Goal: Information Seeking & Learning: Learn about a topic

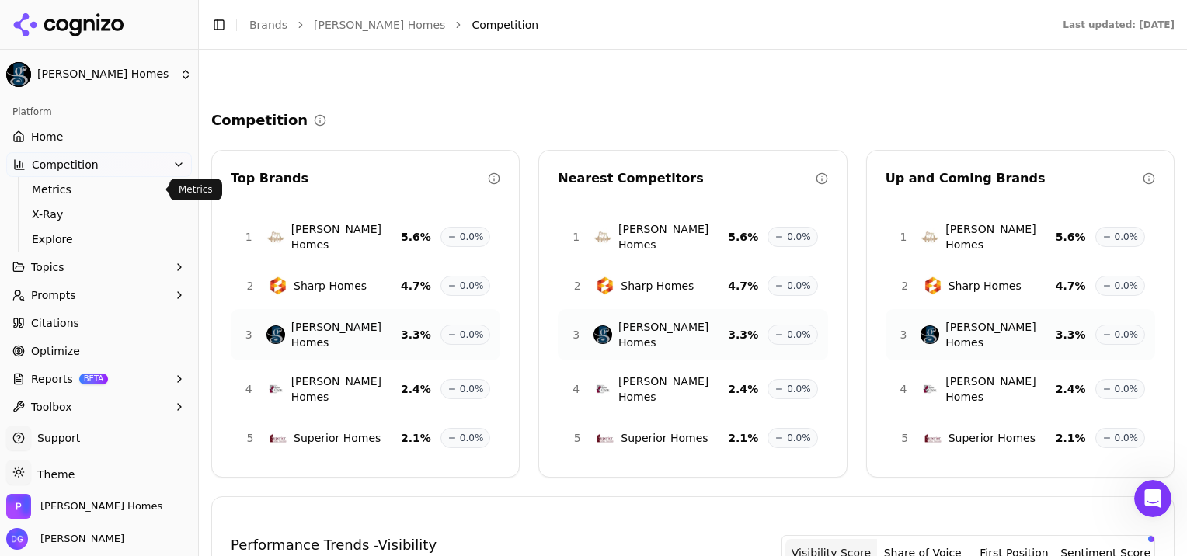
scroll to position [618, 0]
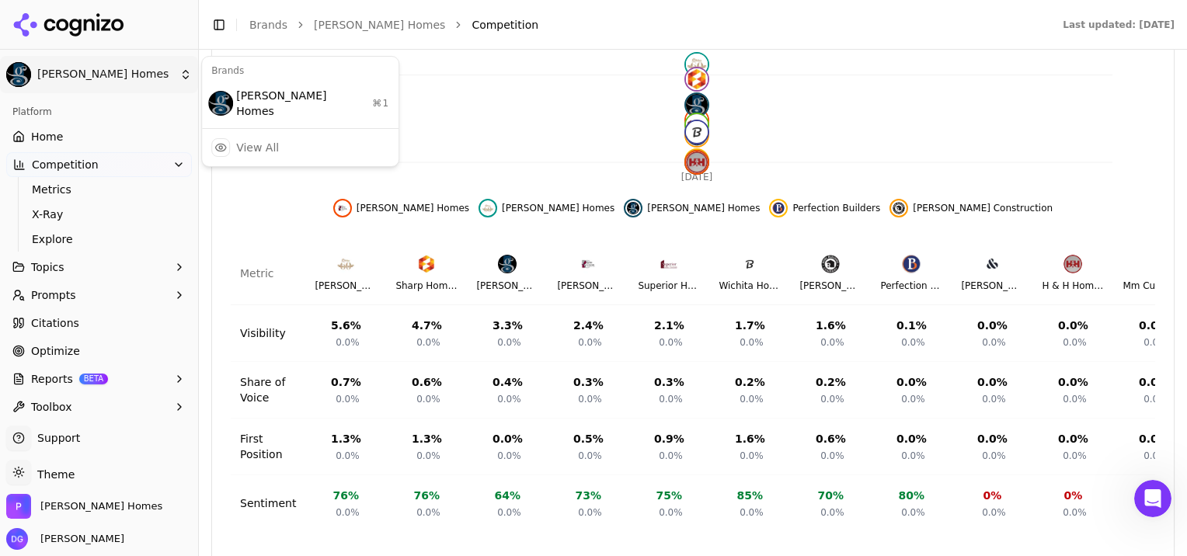
click at [65, 72] on html "[PERSON_NAME] Homes Platform Home Competition Metrics X-Ray Explore Topics Prom…" at bounding box center [593, 278] width 1187 height 556
click at [44, 143] on html "[PERSON_NAME] Homes Platform Home Competition Metrics X-Ray Explore Topics Prom…" at bounding box center [593, 278] width 1187 height 556
click at [44, 143] on span "Home" at bounding box center [47, 137] width 32 height 16
click at [44, 143] on html "[PERSON_NAME] Homes Platform Home Competition Metrics X-Ray Explore Topics Prom…" at bounding box center [593, 278] width 1187 height 556
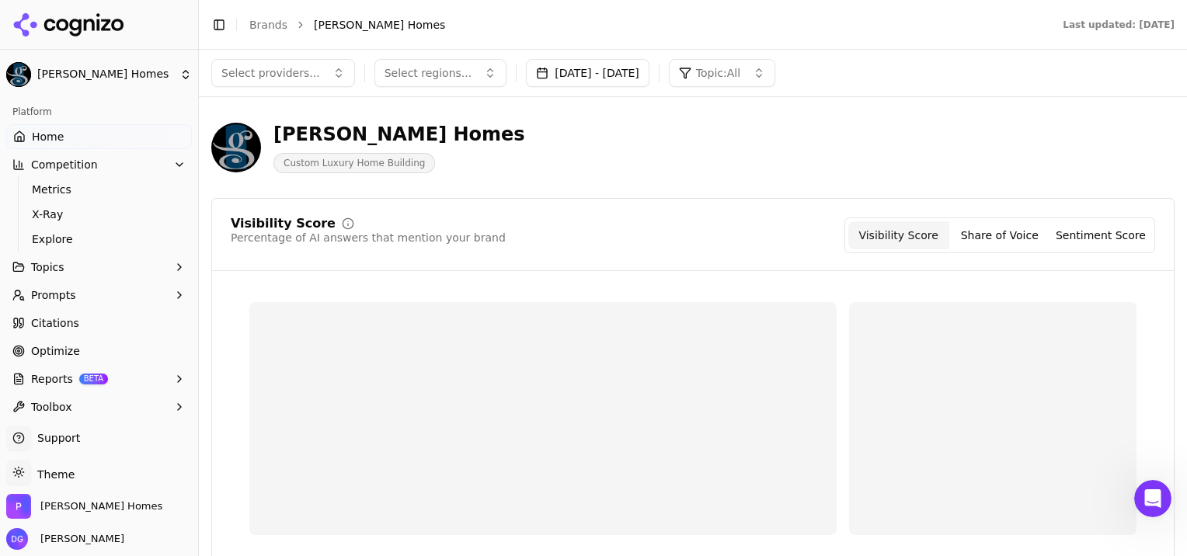
drag, startPoint x: 44, startPoint y: 143, endPoint x: 451, endPoint y: 0, distance: 432.2
click at [44, 143] on span "Home" at bounding box center [48, 137] width 32 height 16
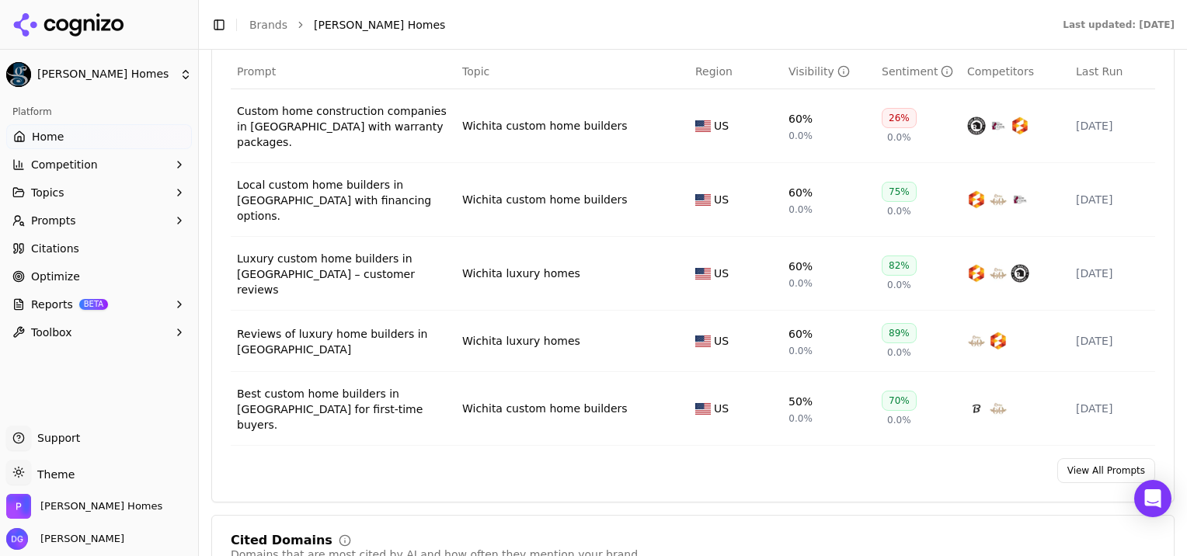
scroll to position [1212, 0]
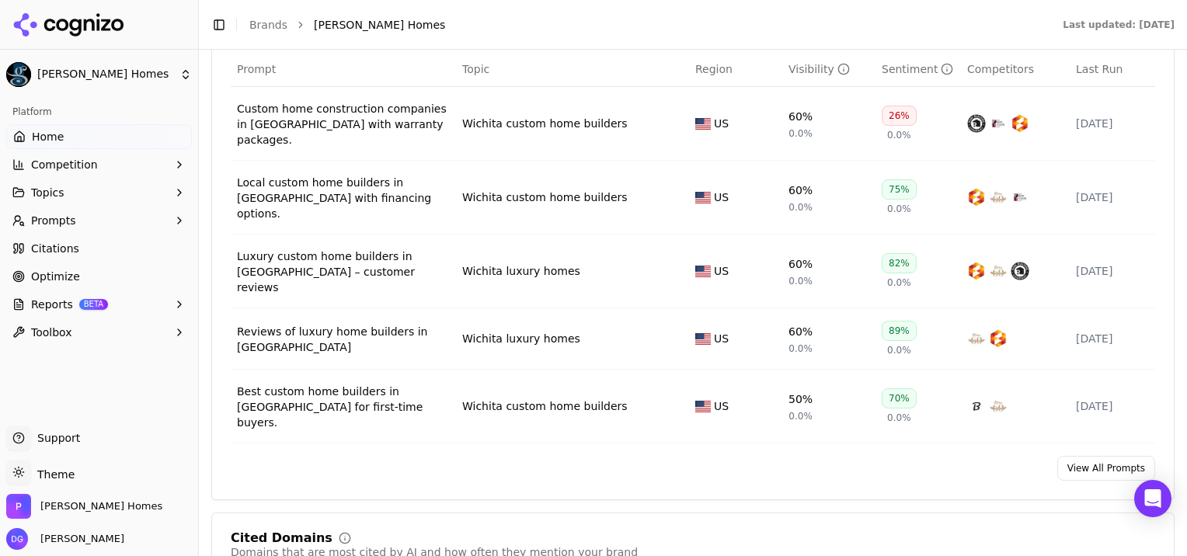
drag, startPoint x: 1113, startPoint y: 430, endPoint x: 639, endPoint y: 340, distance: 483.1
click at [1113, 456] on link "View All Prompts" at bounding box center [1106, 468] width 98 height 25
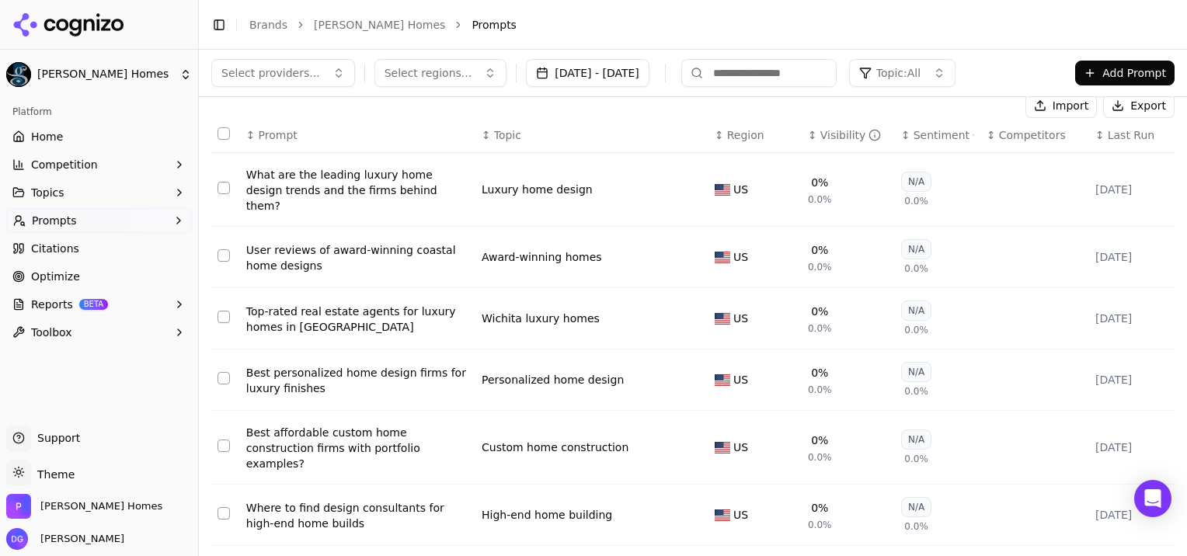
scroll to position [107, 0]
click at [821, 137] on div "Visibility" at bounding box center [850, 136] width 61 height 16
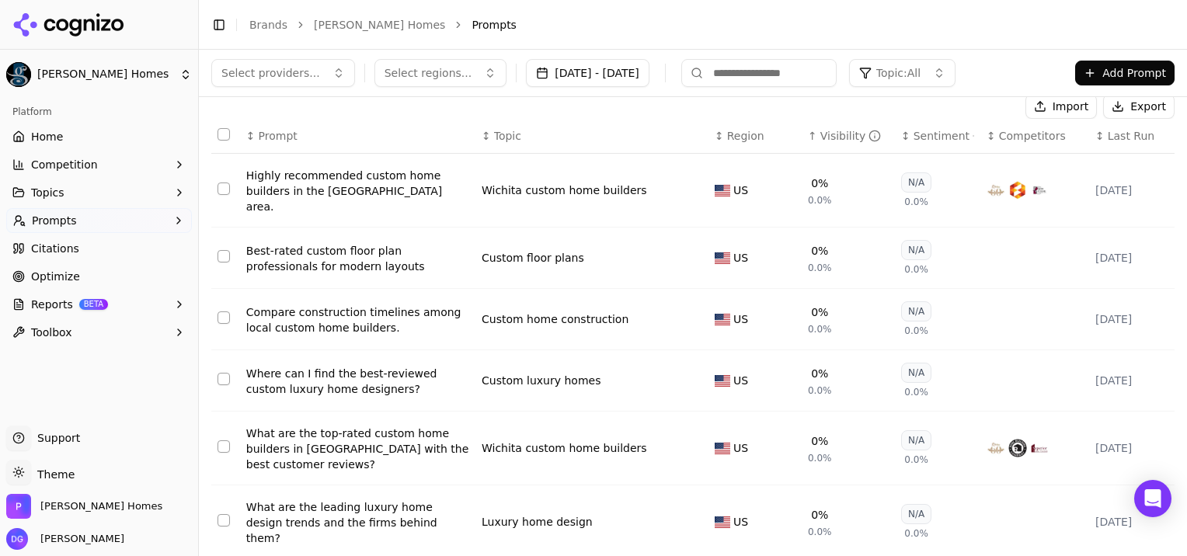
click at [821, 137] on div "Visibility" at bounding box center [850, 136] width 61 height 16
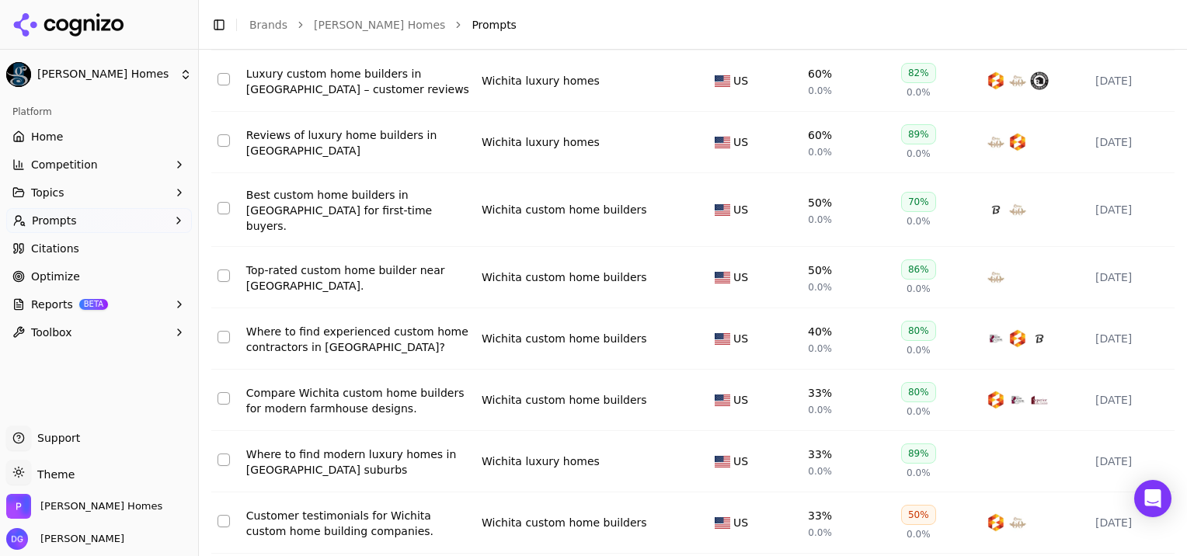
scroll to position [369, 0]
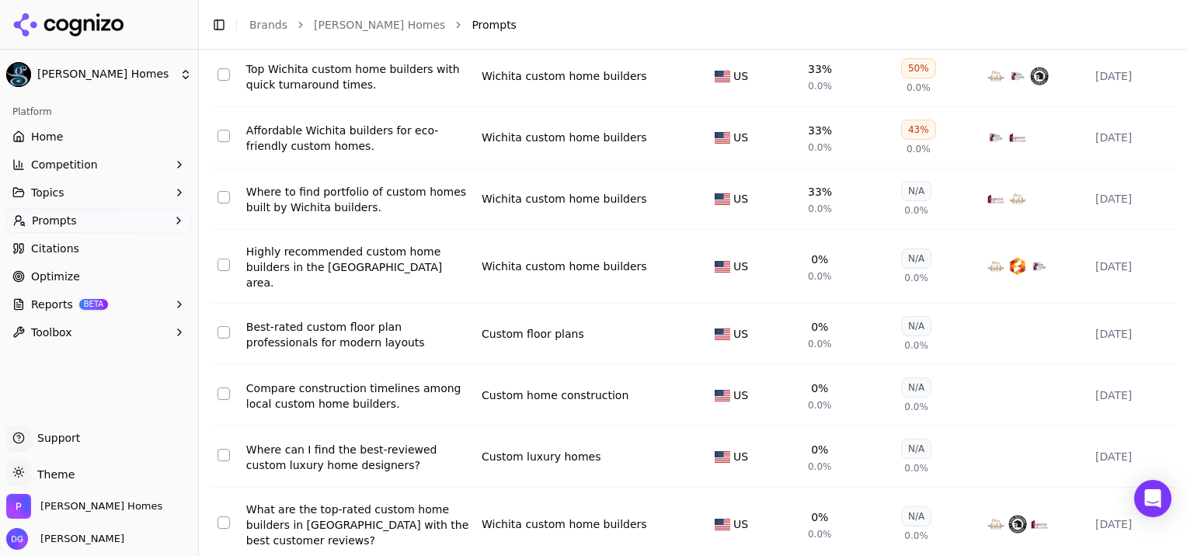
scroll to position [381, 0]
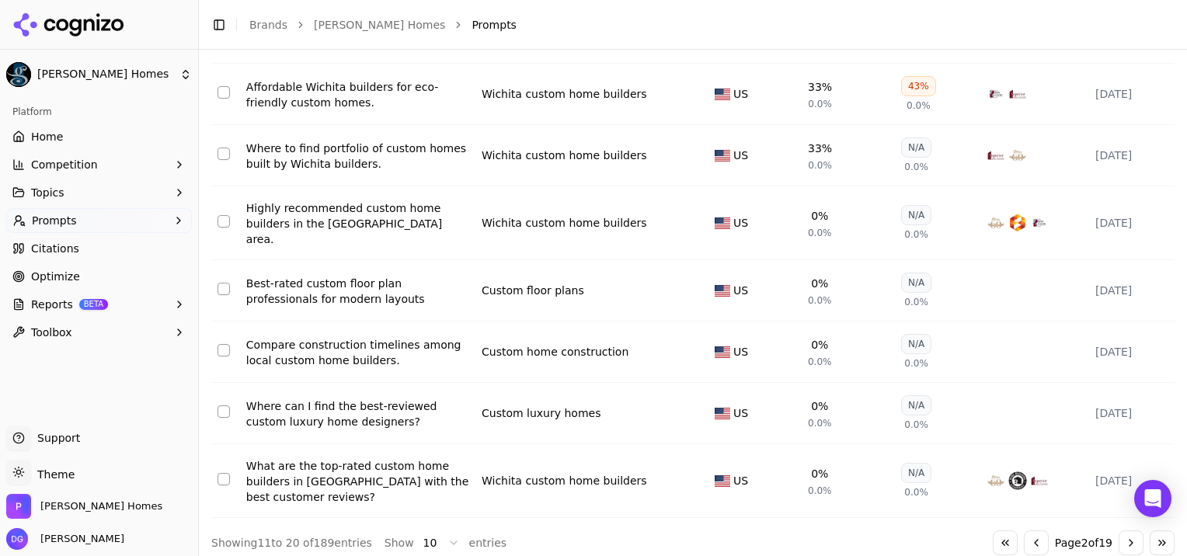
click at [1119, 539] on button "Go to next page" at bounding box center [1131, 543] width 25 height 25
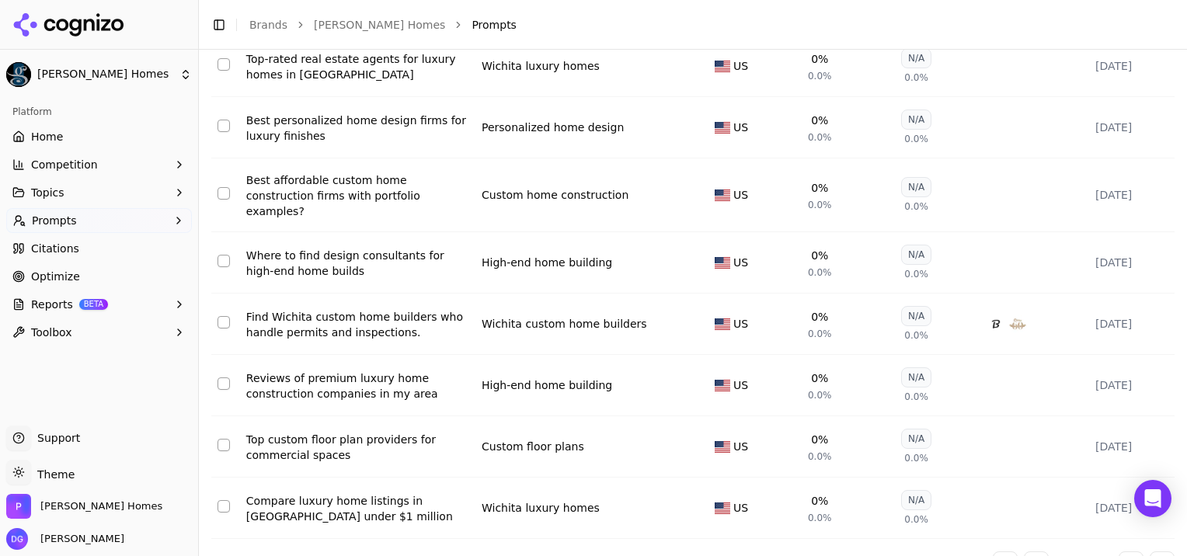
scroll to position [369, 0]
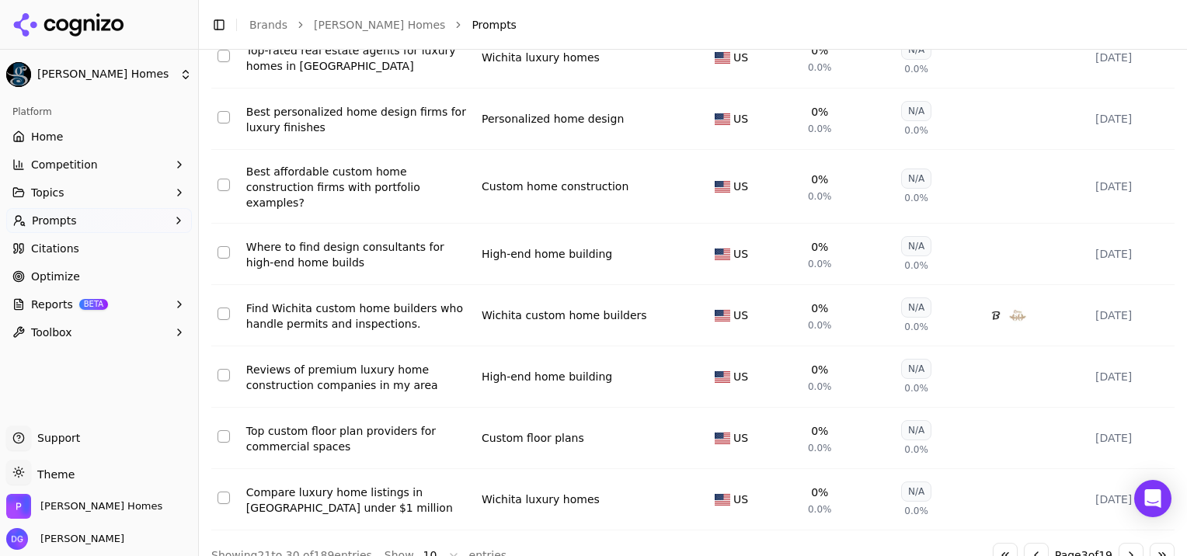
click at [1119, 543] on button "Go to next page" at bounding box center [1131, 555] width 25 height 25
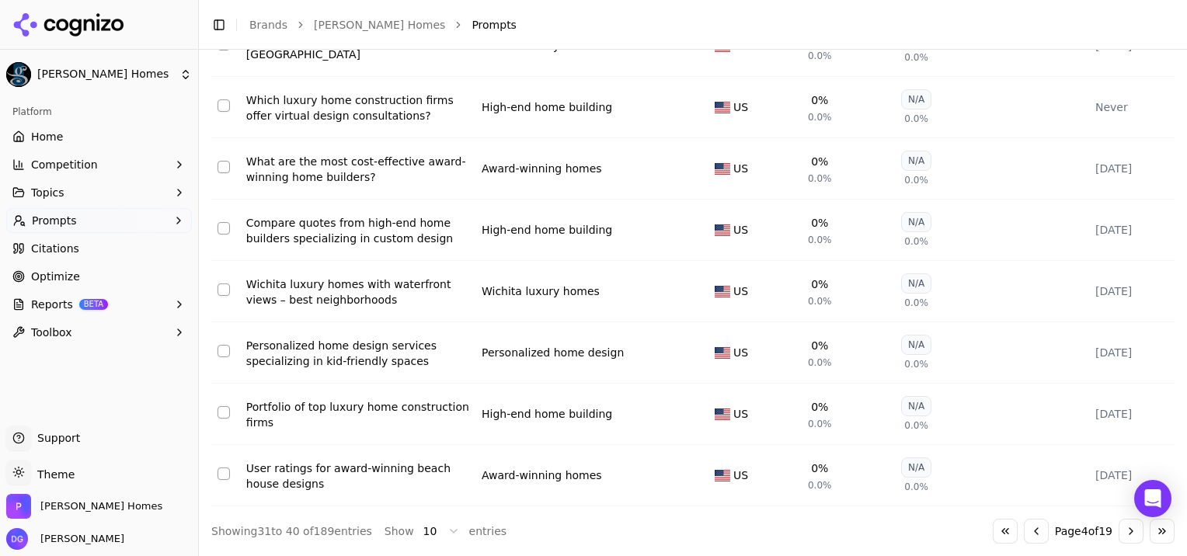
click at [1119, 537] on button "Go to next page" at bounding box center [1131, 531] width 25 height 25
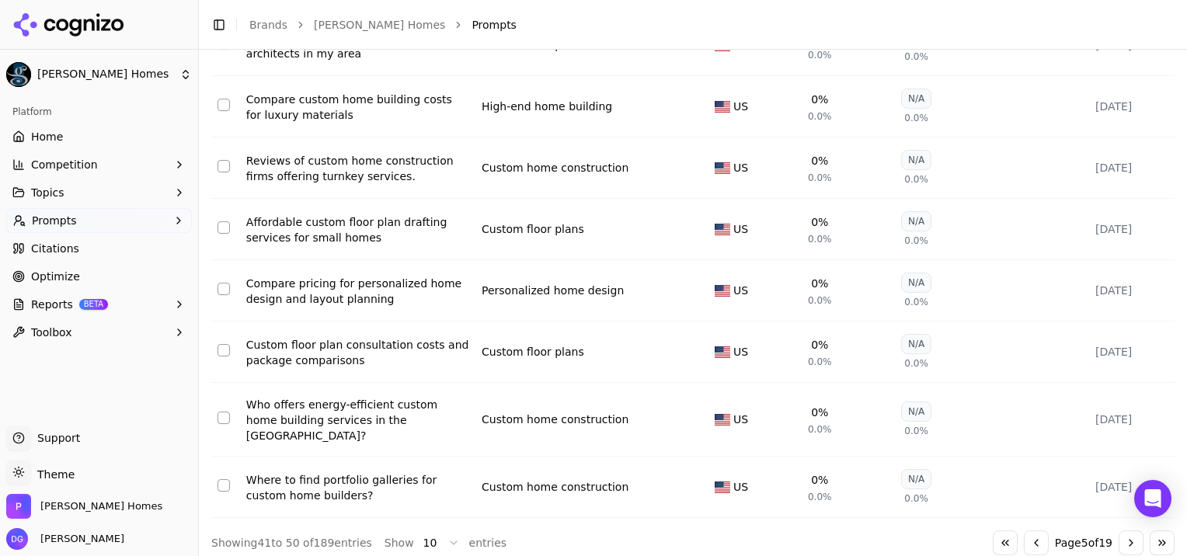
click at [996, 533] on button "Go to first page" at bounding box center [1005, 543] width 25 height 25
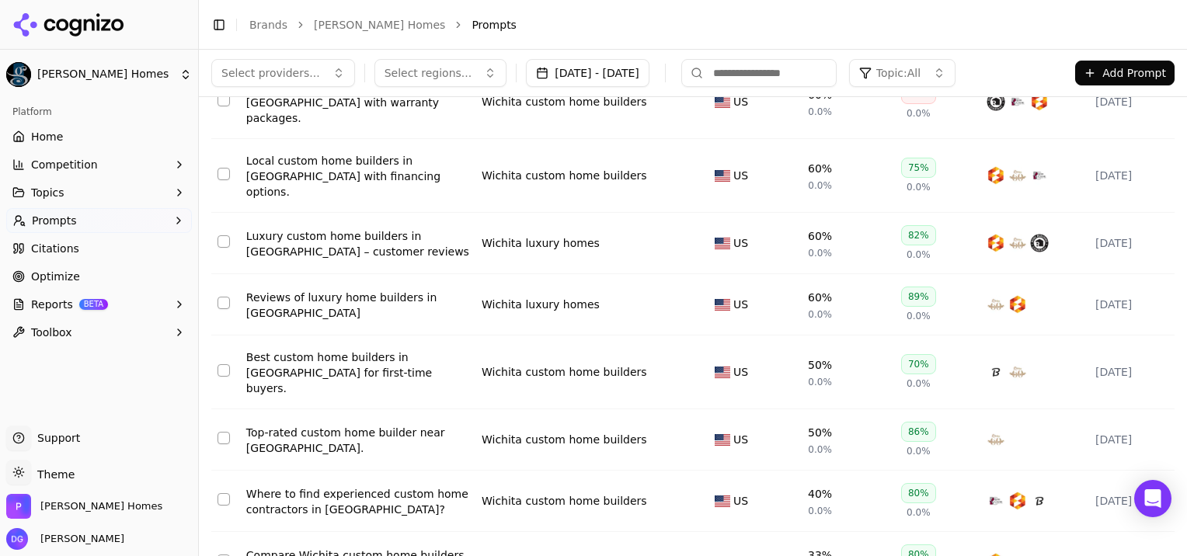
scroll to position [0, 0]
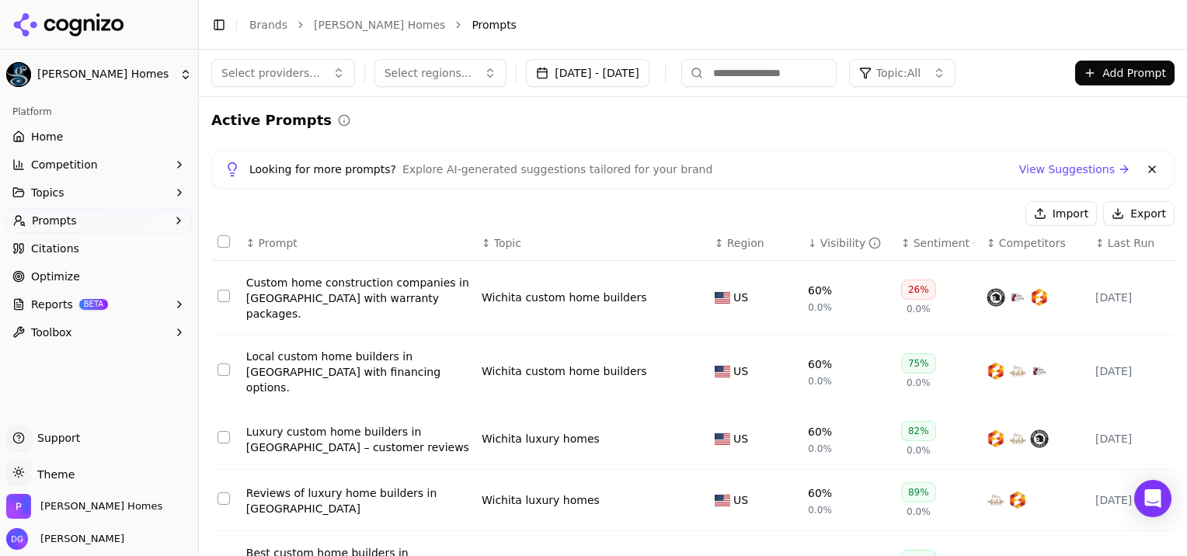
click at [914, 244] on div "Sentiment" at bounding box center [944, 243] width 61 height 16
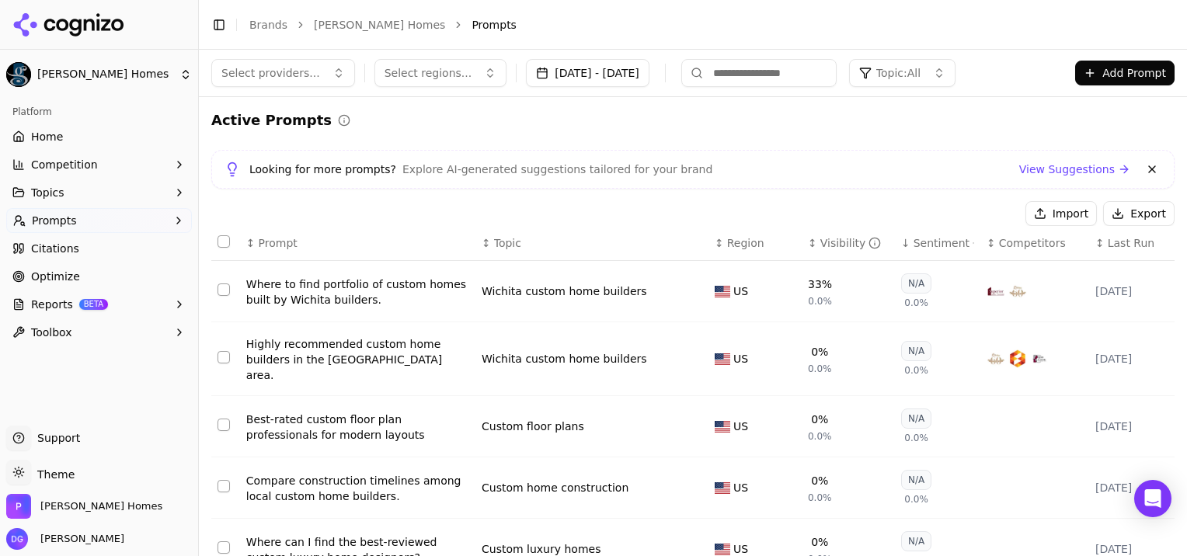
click at [914, 244] on div "Sentiment" at bounding box center [944, 243] width 61 height 16
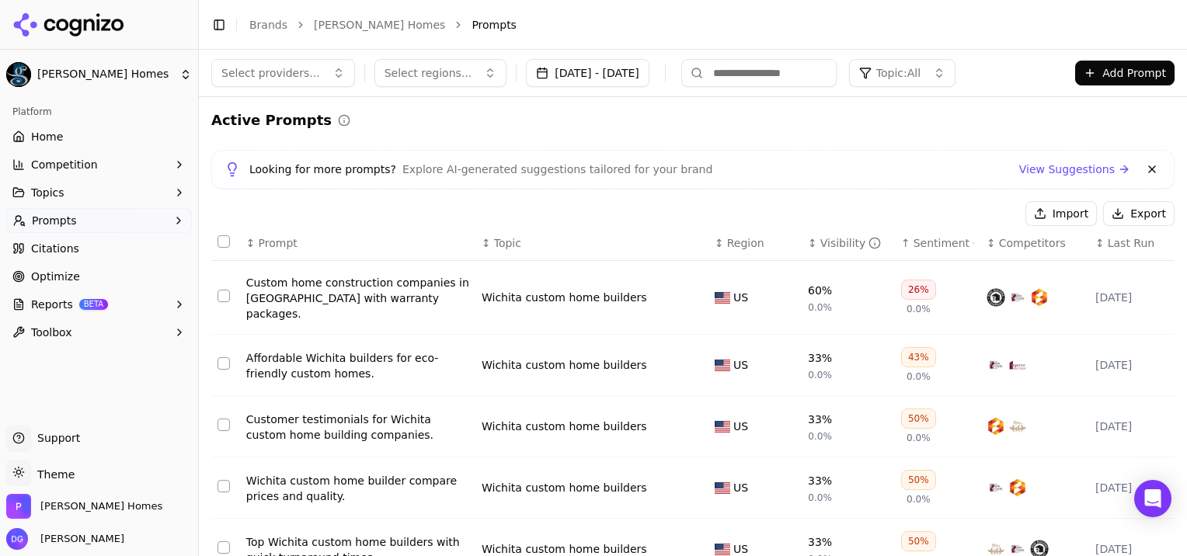
click at [821, 240] on div "Visibility" at bounding box center [850, 243] width 61 height 16
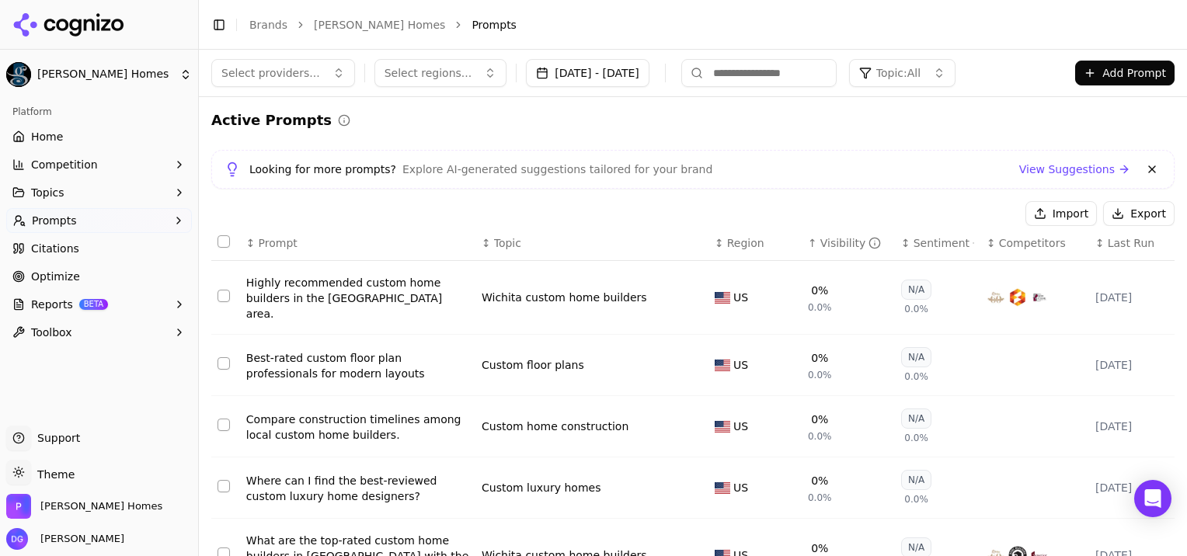
click at [822, 241] on div "Visibility" at bounding box center [850, 243] width 61 height 16
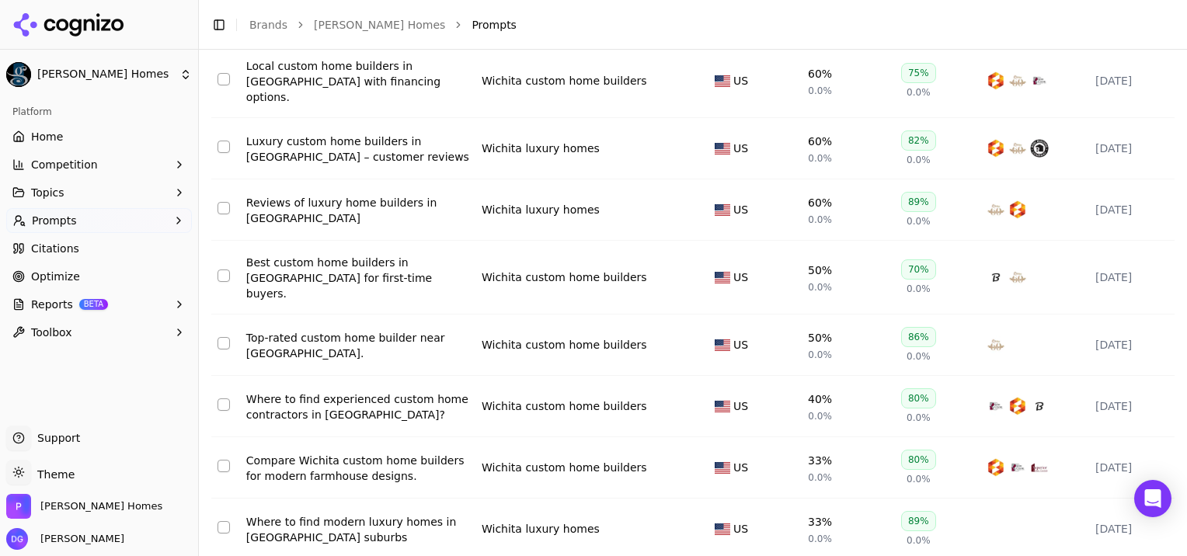
scroll to position [369, 0]
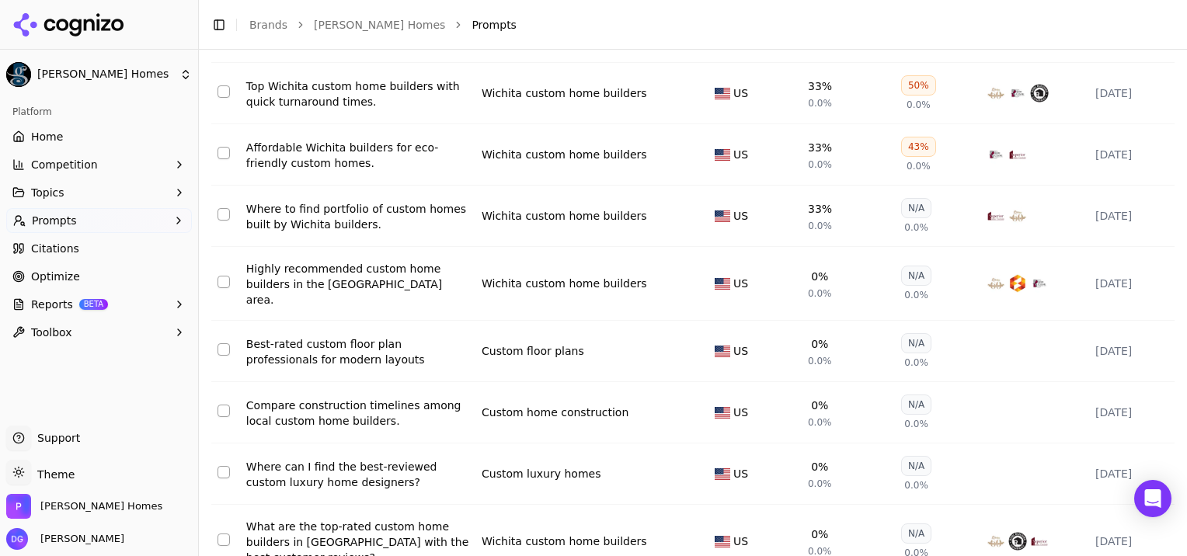
scroll to position [381, 0]
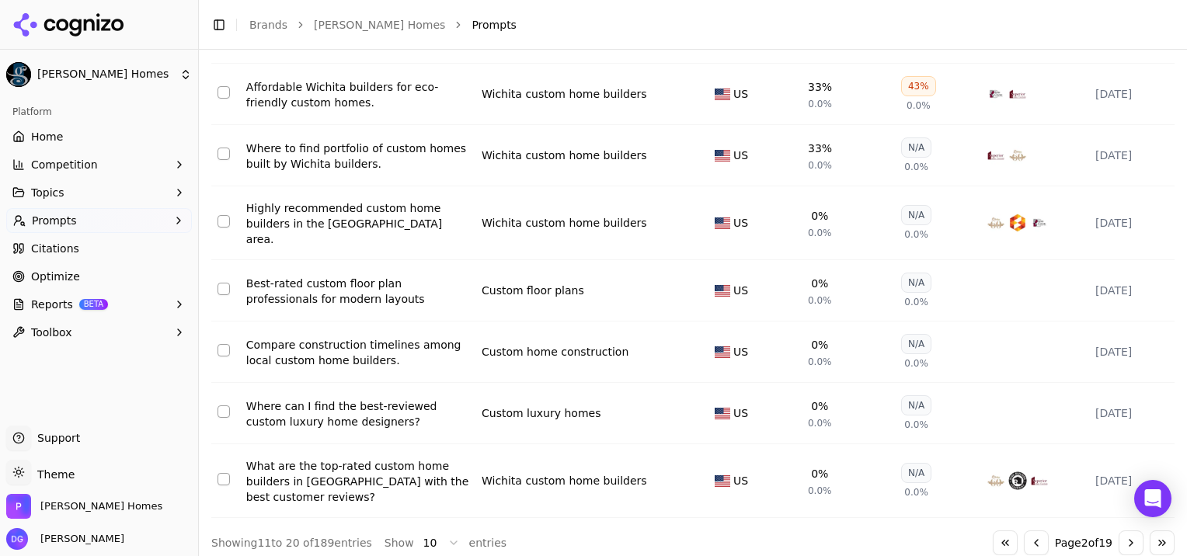
click at [1122, 531] on button "Go to next page" at bounding box center [1131, 543] width 25 height 25
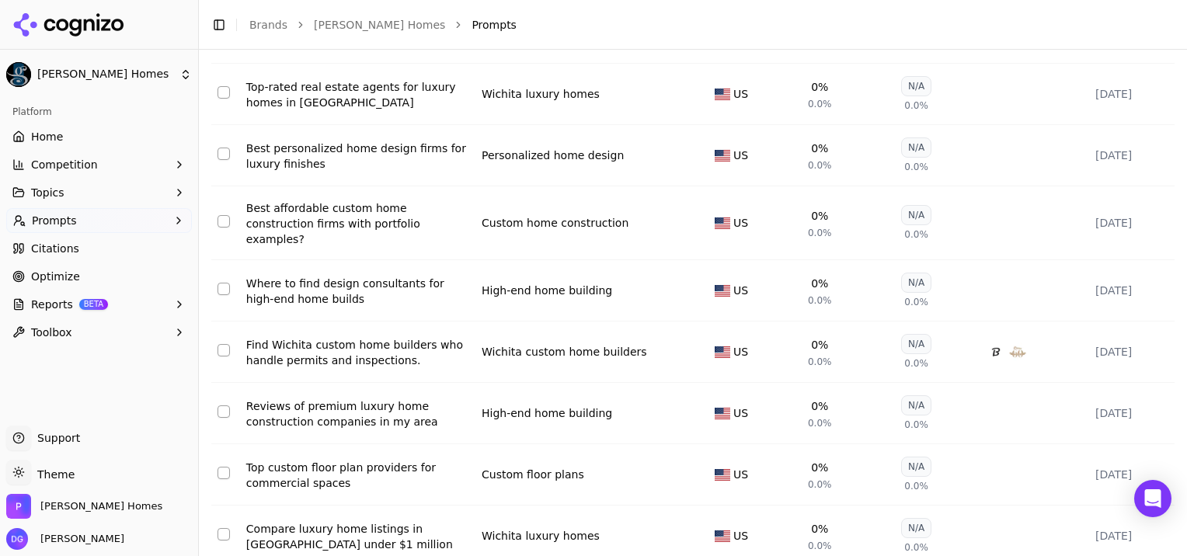
scroll to position [369, 0]
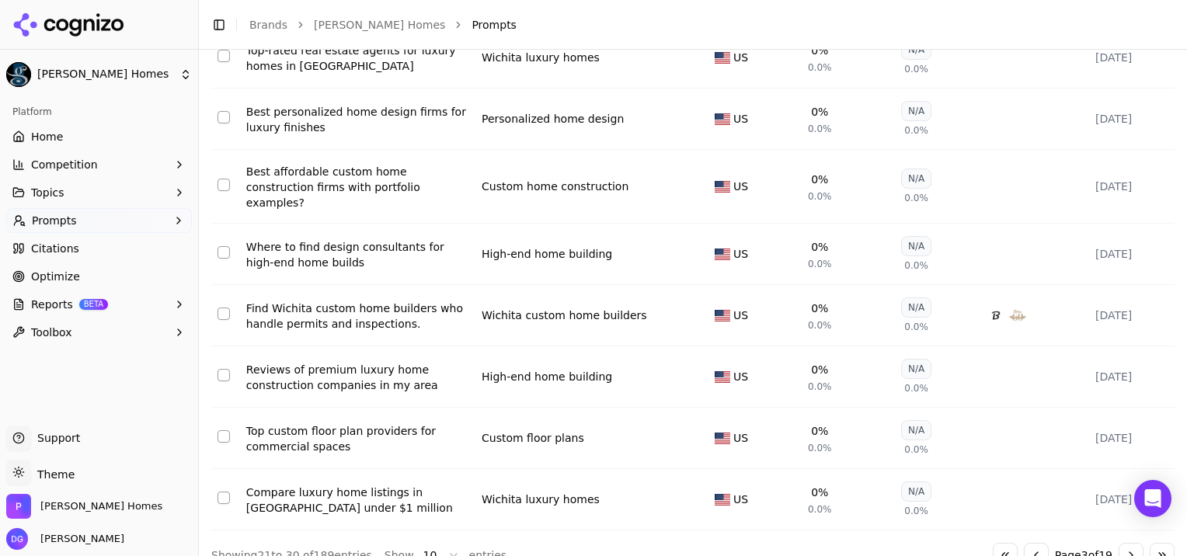
click at [1119, 543] on button "Go to next page" at bounding box center [1131, 555] width 25 height 25
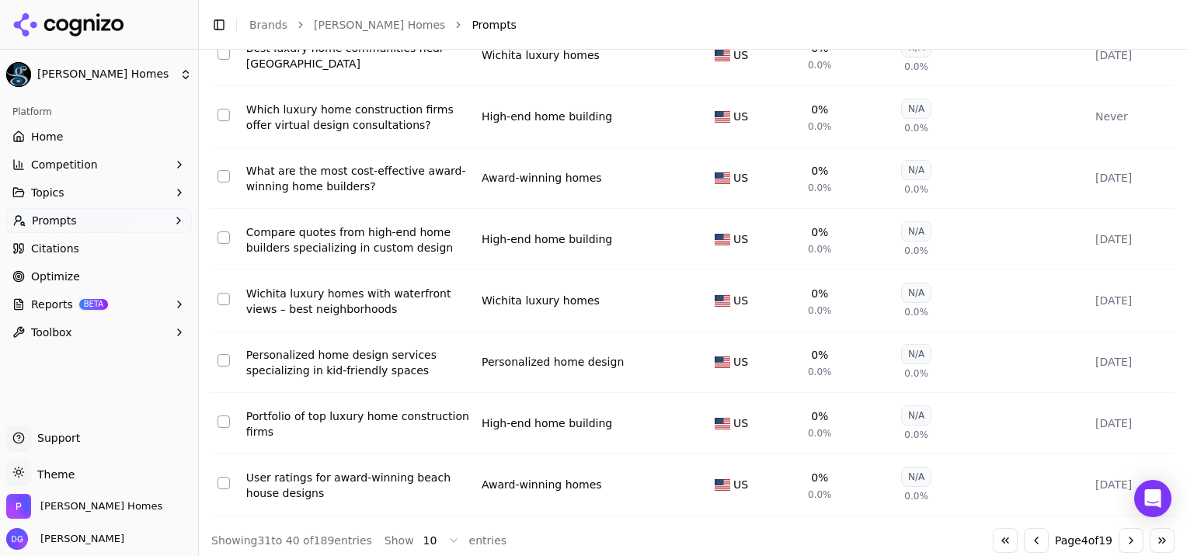
scroll to position [360, 0]
click at [225, 364] on button "Select row 38" at bounding box center [224, 360] width 12 height 12
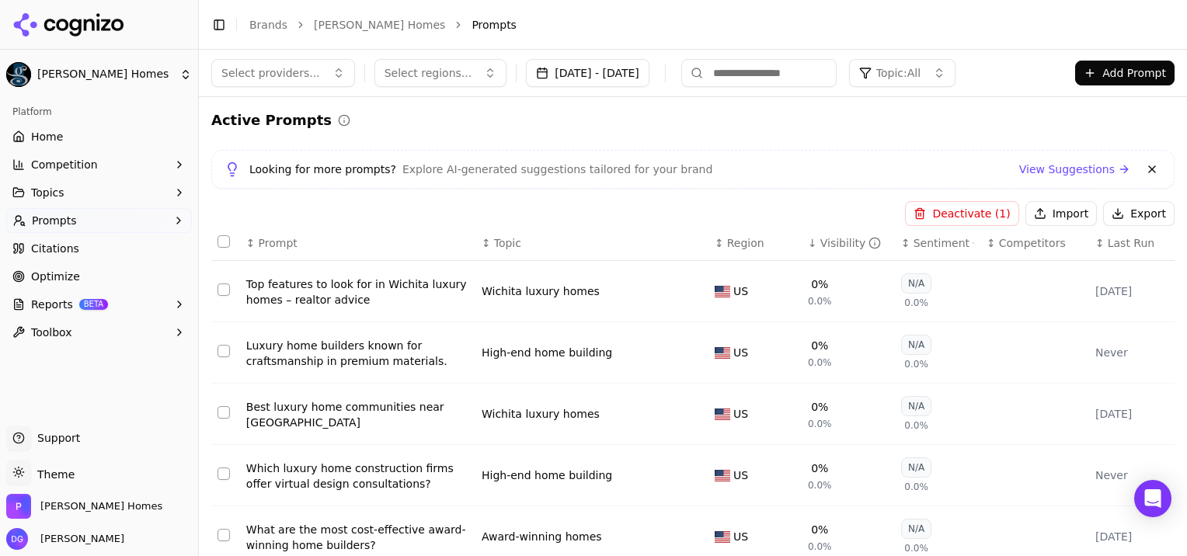
click at [1069, 170] on link "View Suggestions" at bounding box center [1074, 170] width 111 height 16
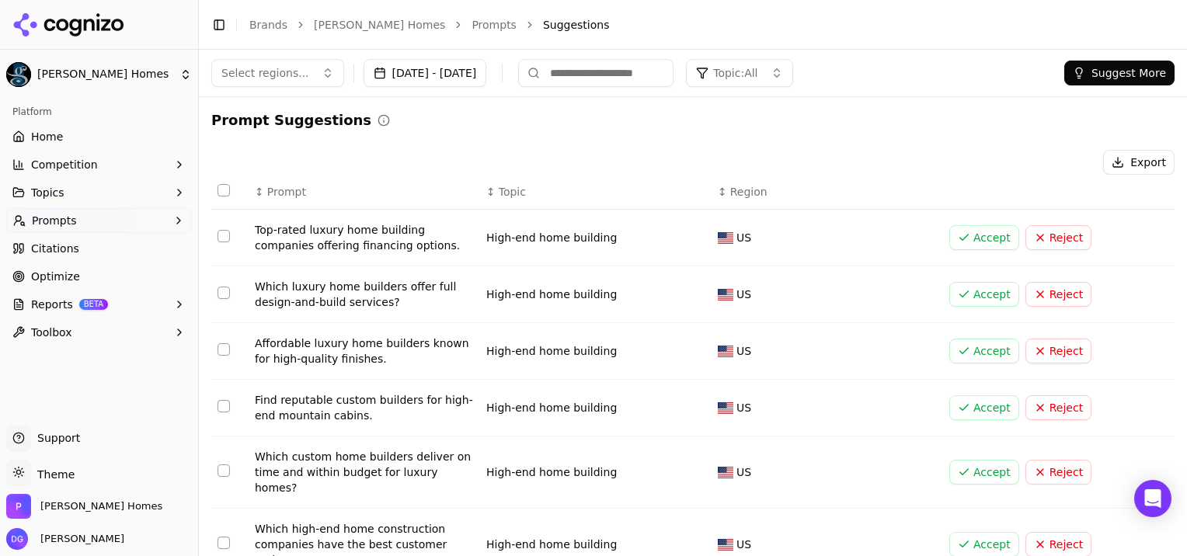
click at [64, 168] on span "Competition" at bounding box center [64, 165] width 67 height 16
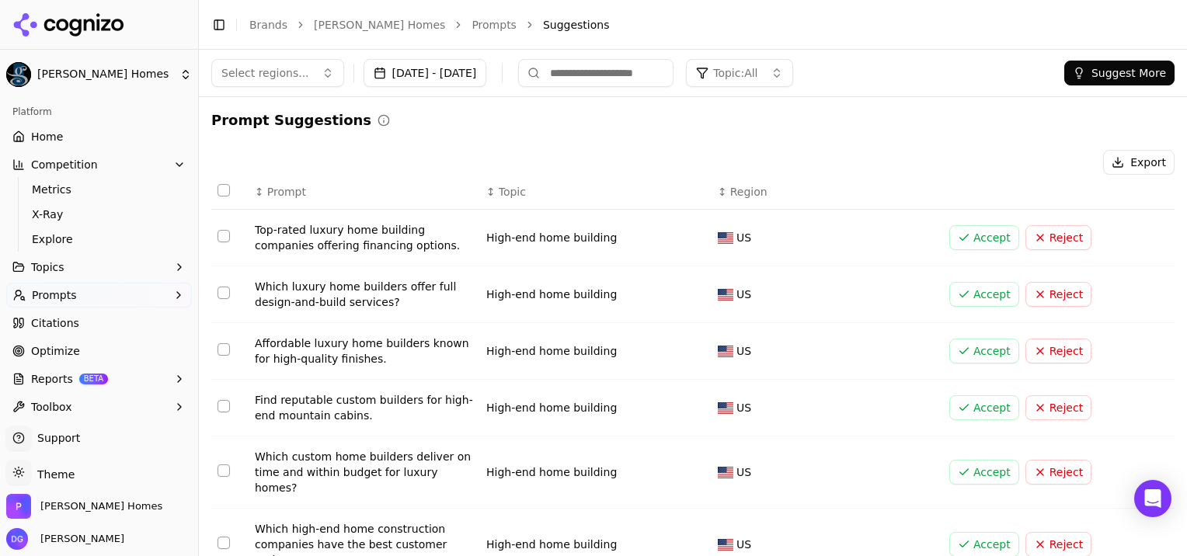
click at [48, 239] on span "Explore" at bounding box center [99, 240] width 135 height 16
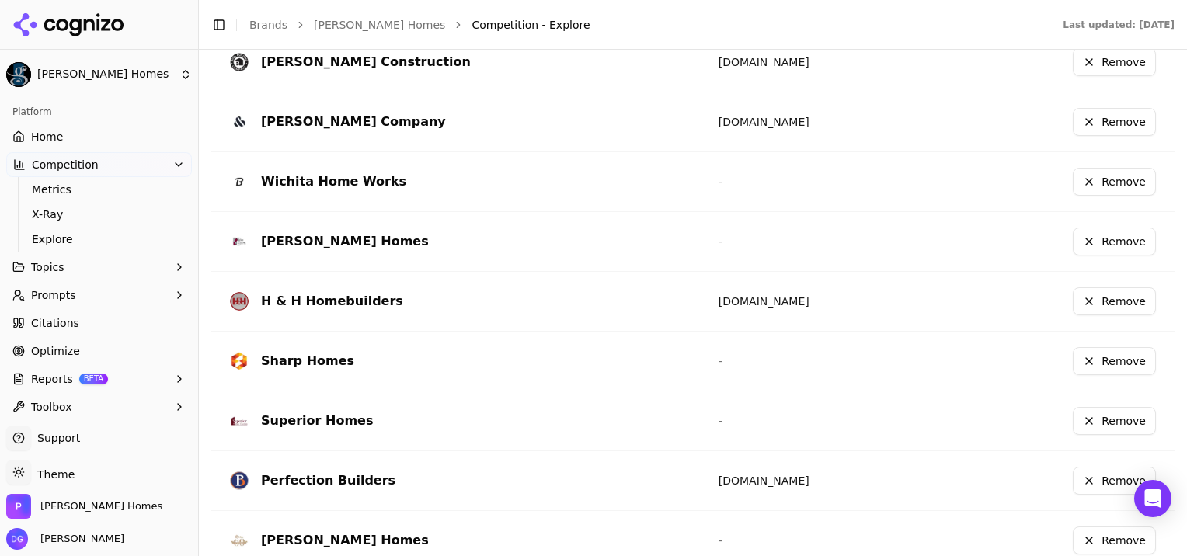
scroll to position [560, 0]
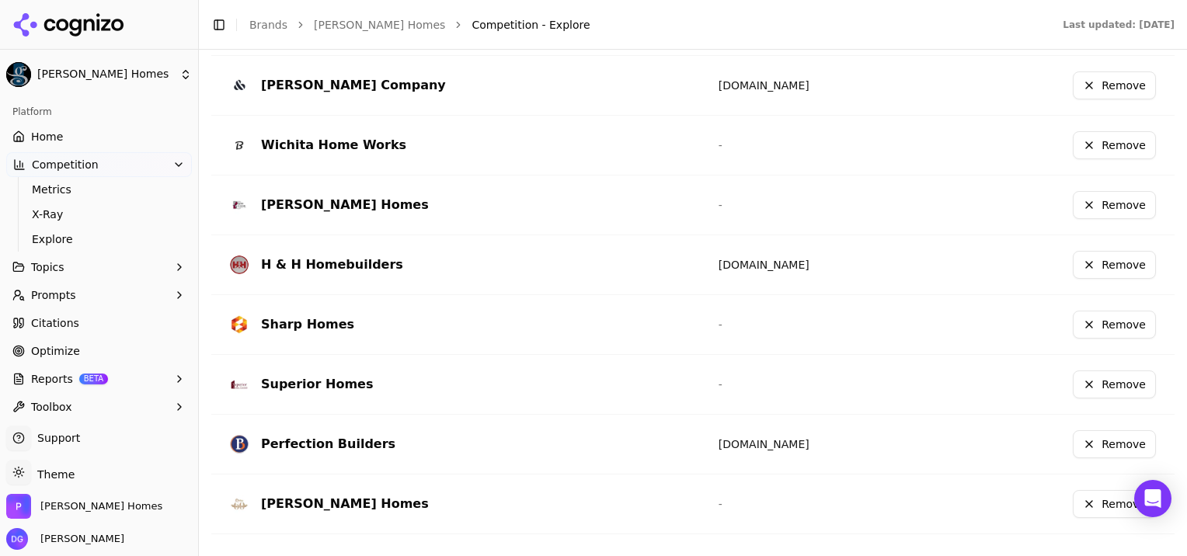
click at [283, 384] on div "Superior Homes" at bounding box center [317, 384] width 112 height 19
click at [300, 519] on td "[PERSON_NAME] Homes" at bounding box center [458, 505] width 495 height 60
drag, startPoint x: 300, startPoint y: 519, endPoint x: 315, endPoint y: 329, distance: 190.2
click at [315, 329] on div "Sharp Homes" at bounding box center [307, 324] width 93 height 19
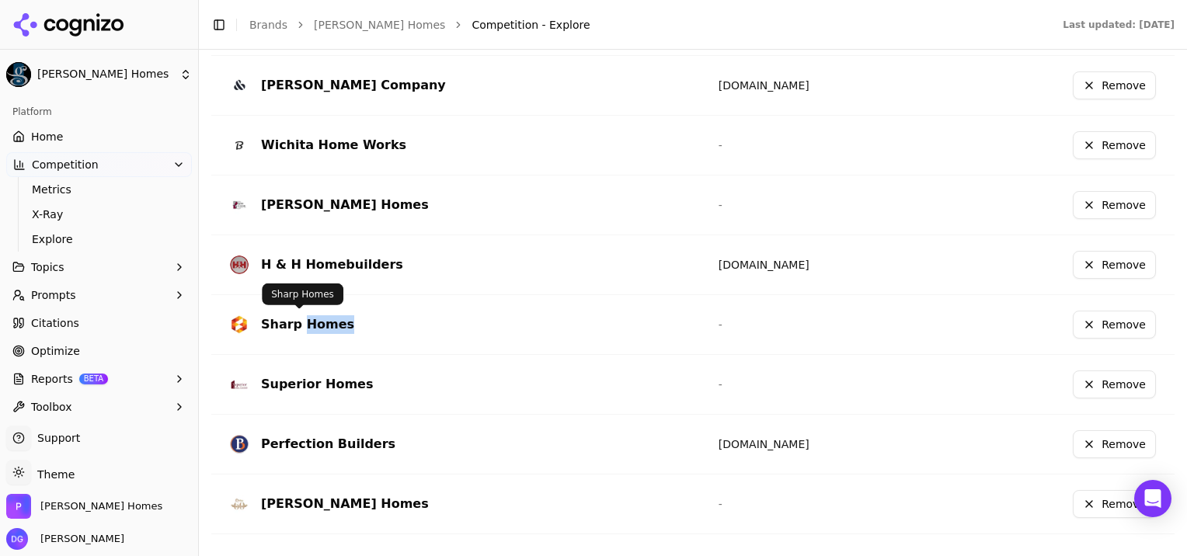
click at [315, 329] on div "Sharp Homes" at bounding box center [307, 324] width 93 height 19
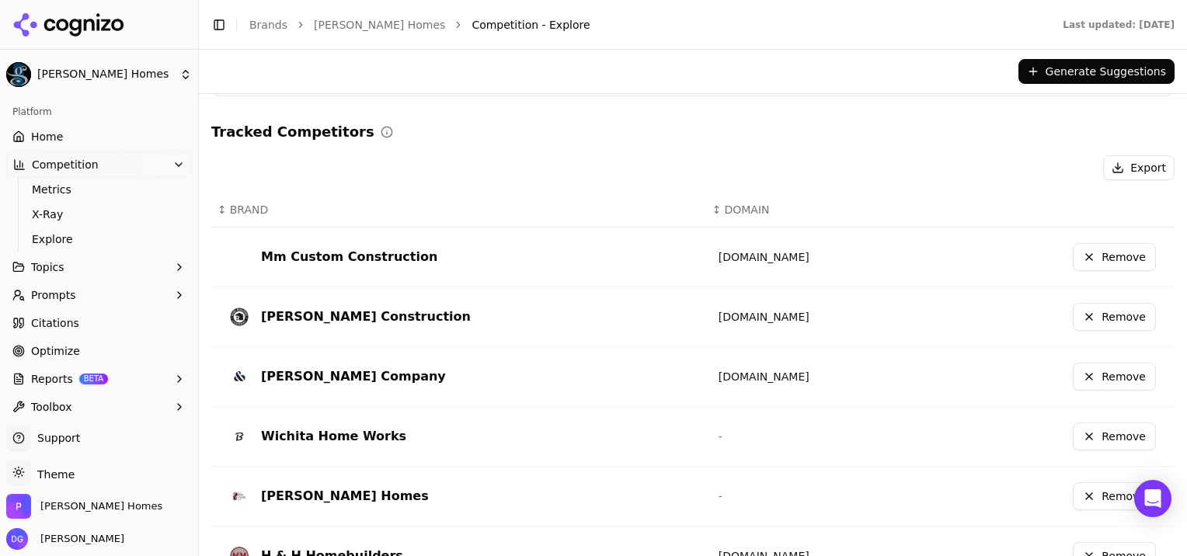
scroll to position [267, 0]
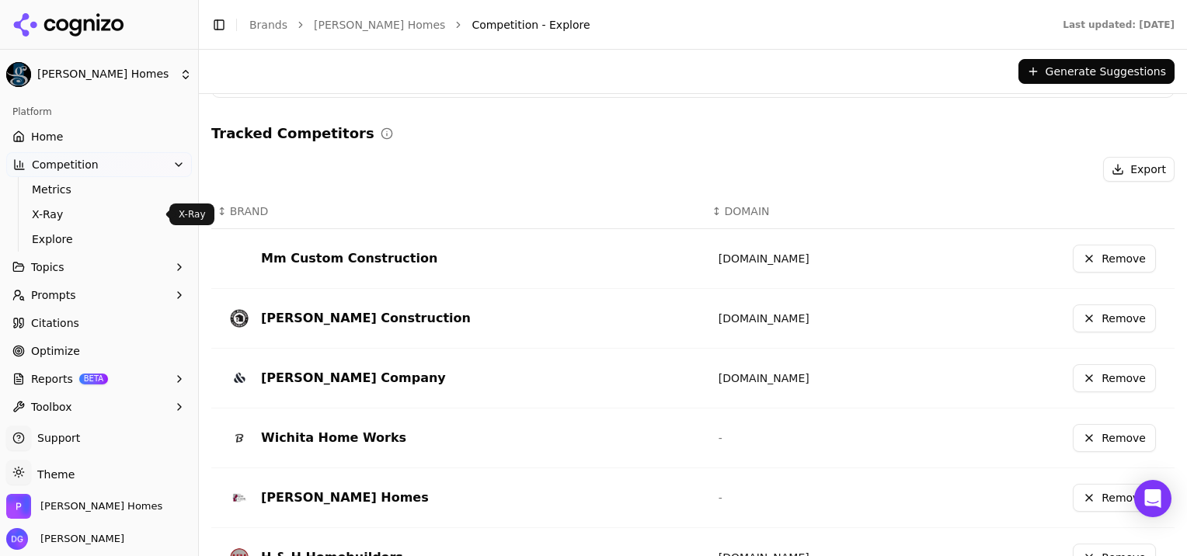
click at [50, 216] on span "X-Ray" at bounding box center [99, 215] width 135 height 16
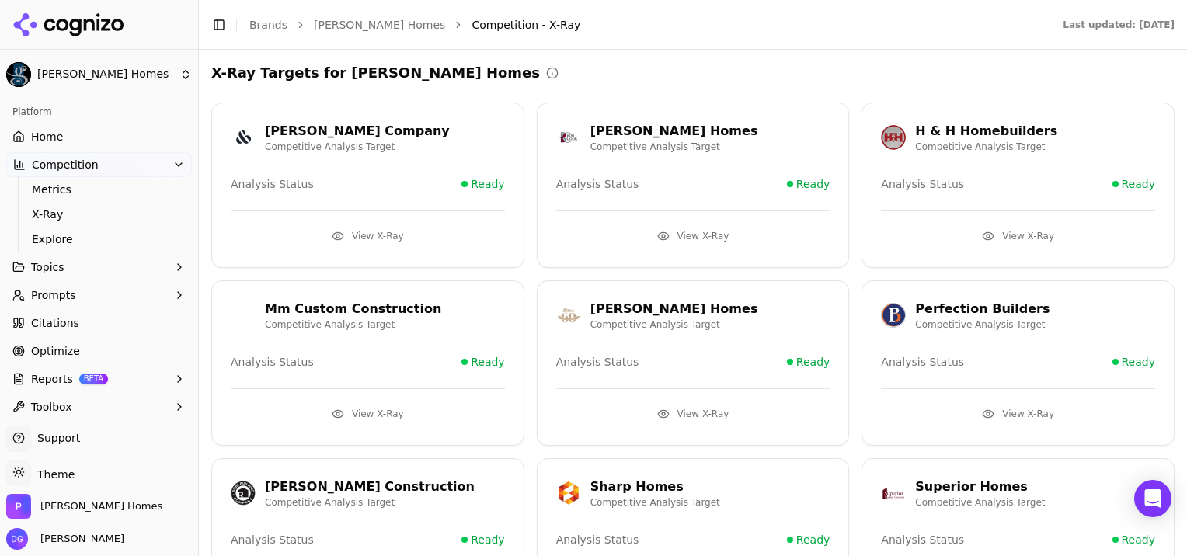
click at [688, 410] on button "View X-Ray" at bounding box center [693, 414] width 274 height 25
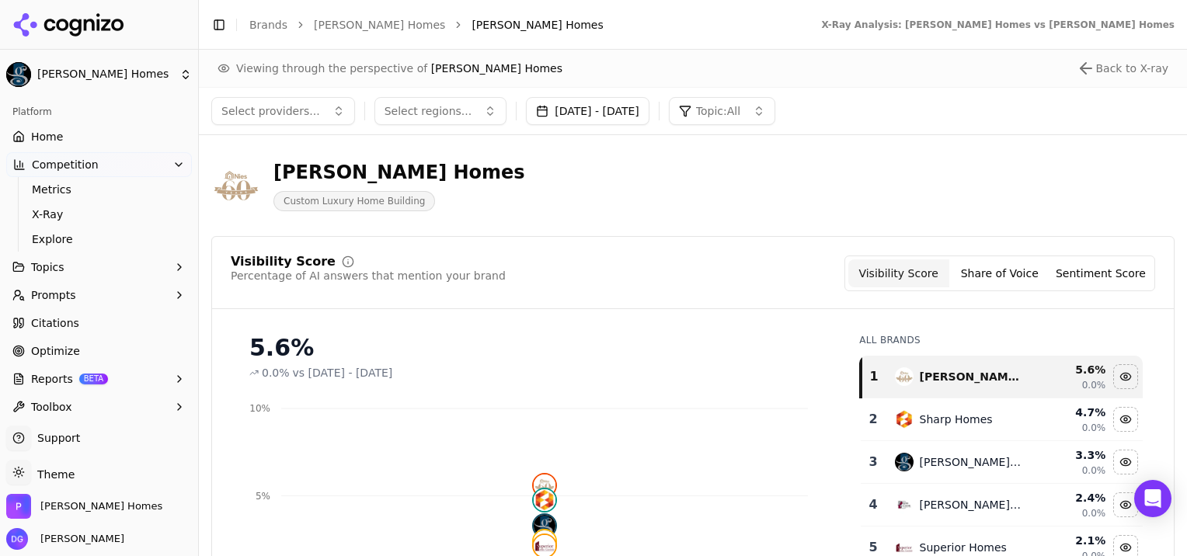
click at [458, 155] on div "Nies Homes Custom Luxury Home Building" at bounding box center [692, 186] width 963 height 76
click at [59, 378] on span "Reports" at bounding box center [52, 379] width 42 height 16
click at [467, 113] on button "Select regions..." at bounding box center [441, 111] width 133 height 28
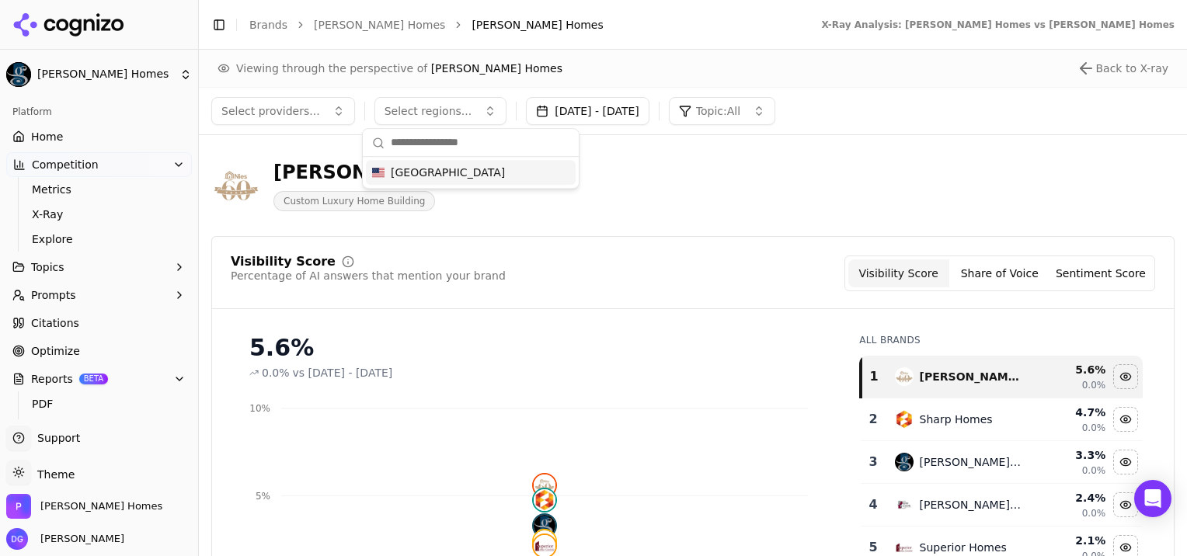
click at [467, 113] on button "Select regions..." at bounding box center [441, 111] width 133 height 28
click at [173, 379] on icon "button" at bounding box center [179, 379] width 12 height 12
click at [61, 399] on span "PDF" at bounding box center [99, 404] width 135 height 16
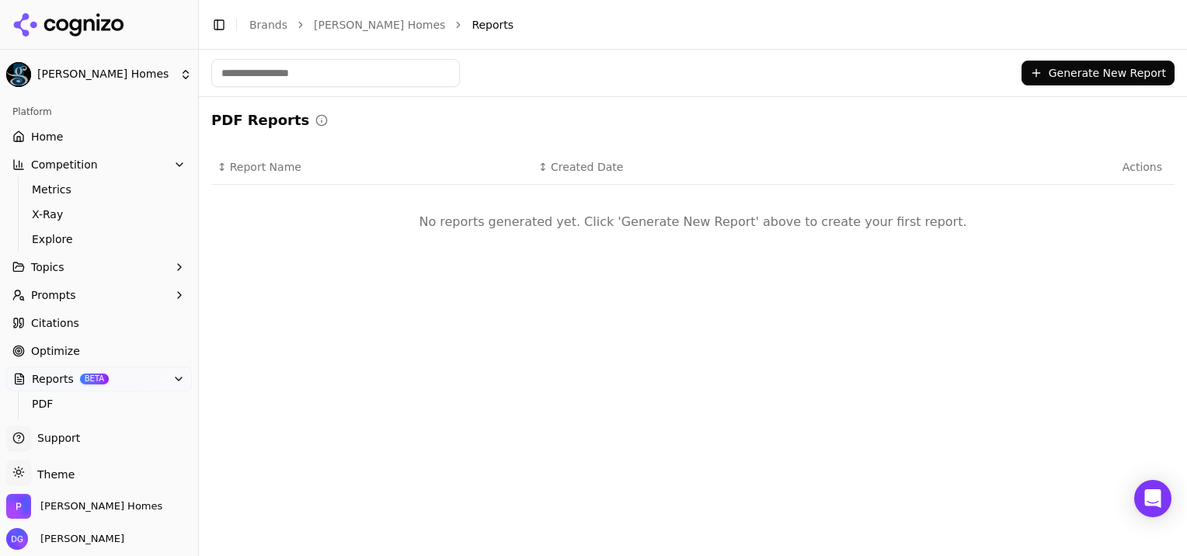
click at [1095, 80] on button "Generate New Report" at bounding box center [1098, 73] width 153 height 25
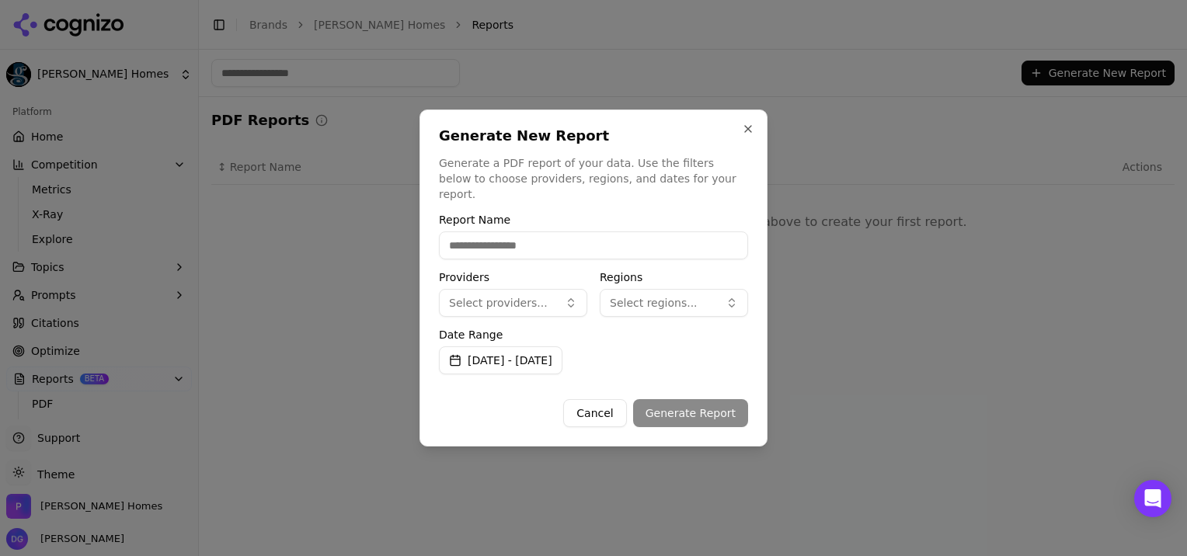
click at [581, 291] on button "Select providers..." at bounding box center [513, 303] width 148 height 28
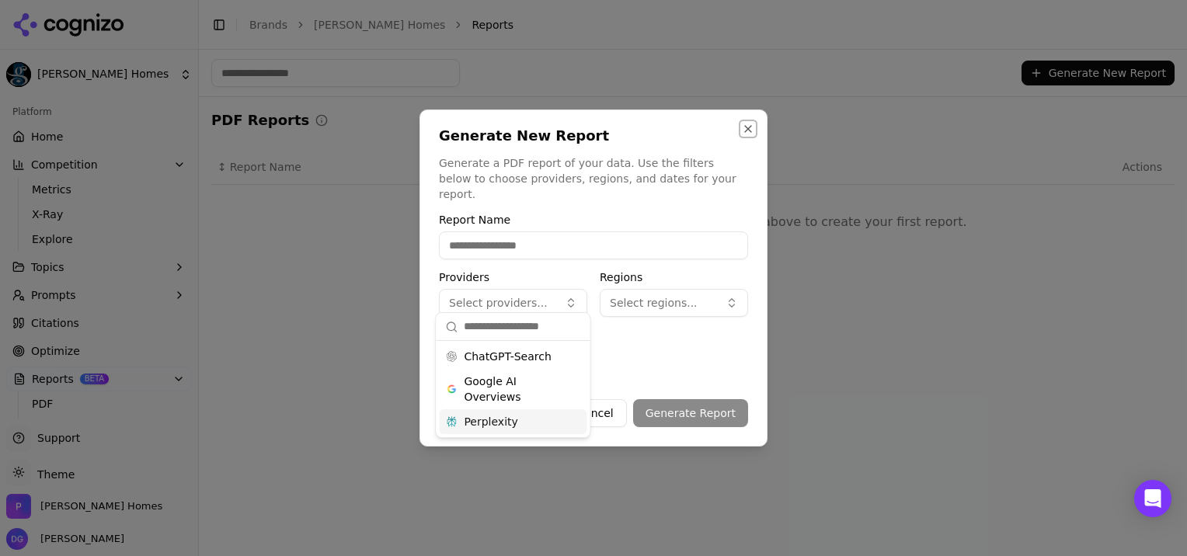
click at [749, 135] on button "Close" at bounding box center [748, 129] width 12 height 12
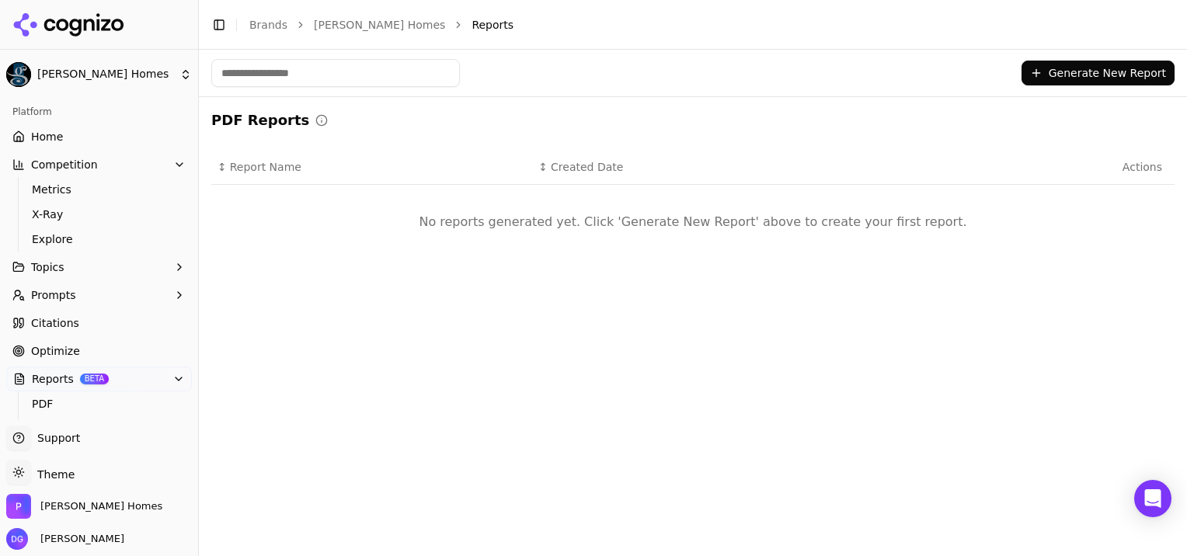
scroll to position [56, 0]
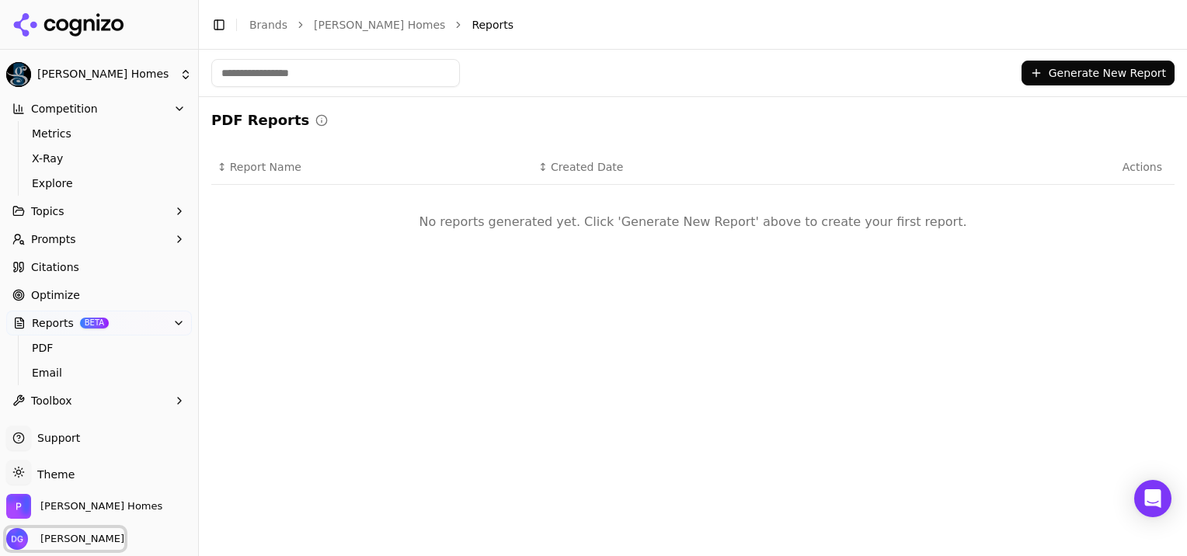
click at [78, 541] on span "[PERSON_NAME]" at bounding box center [79, 539] width 90 height 14
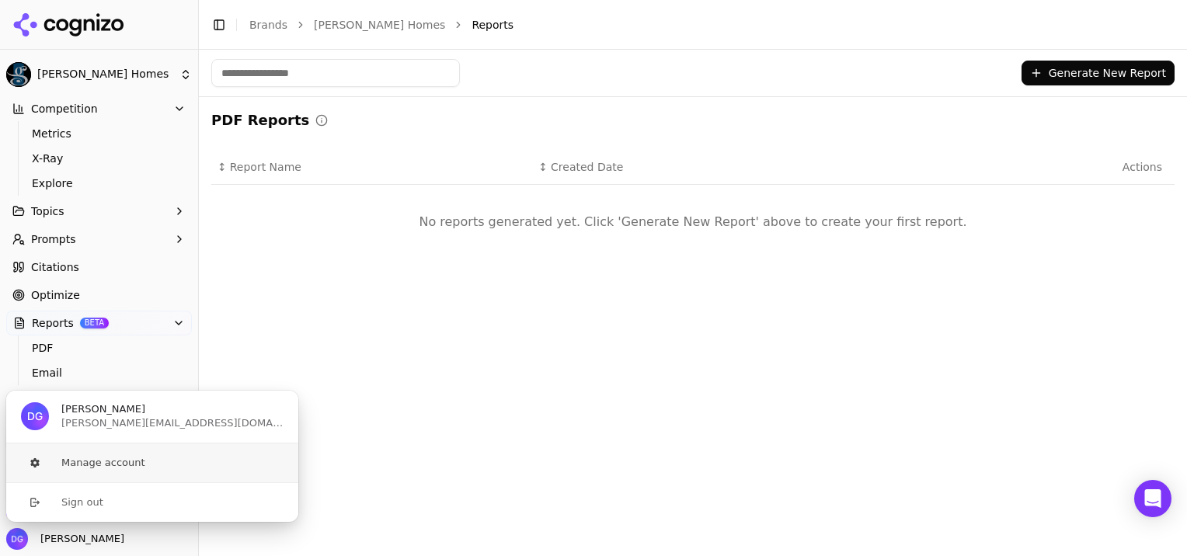
click at [97, 465] on button "Manage account" at bounding box center [152, 463] width 294 height 39
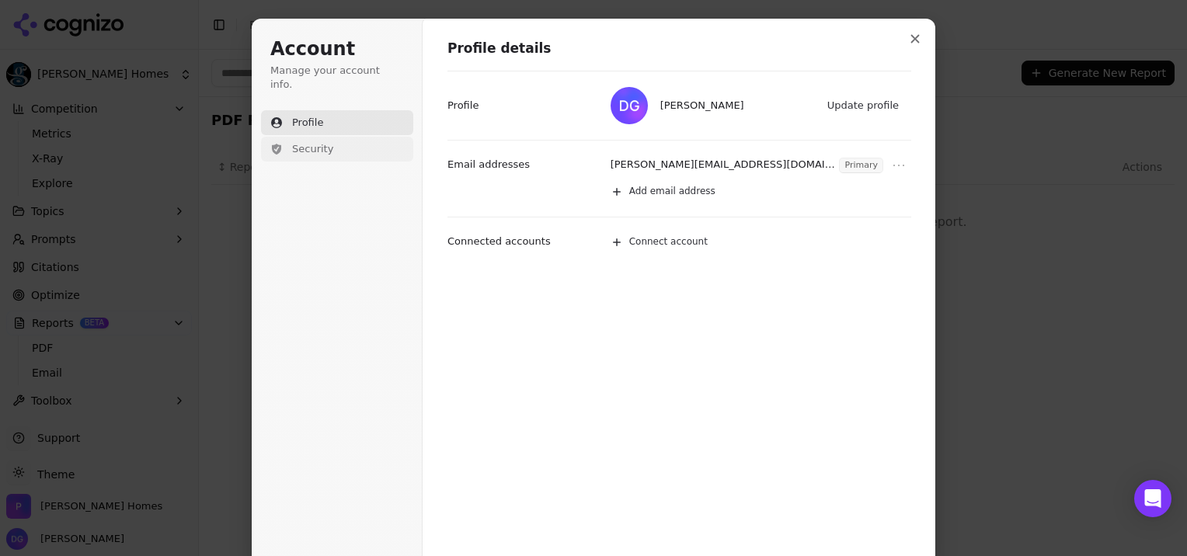
click at [301, 142] on span "Security" at bounding box center [312, 149] width 41 height 14
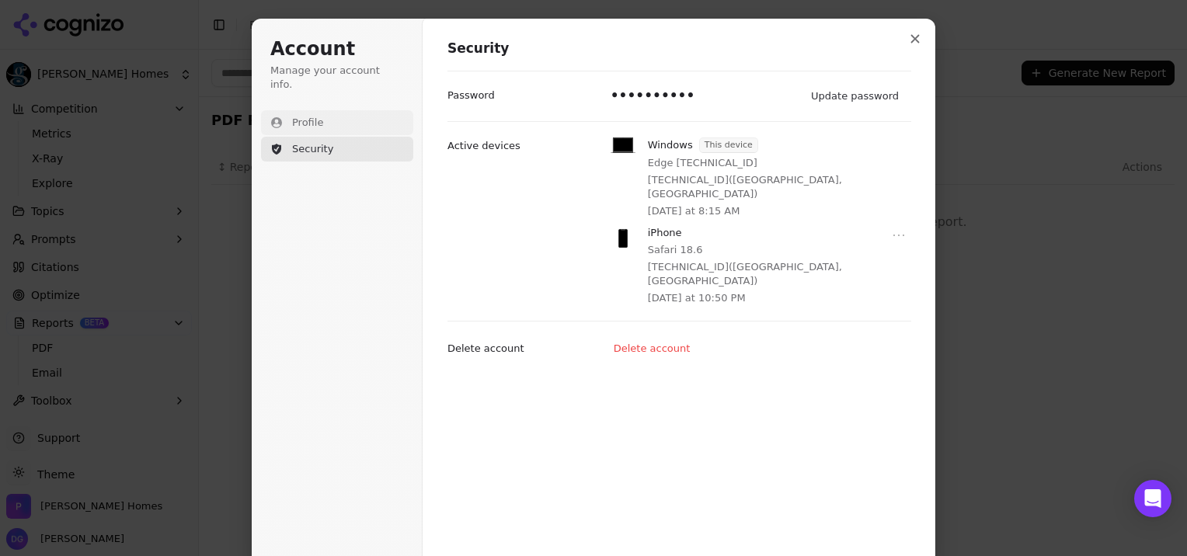
click at [308, 116] on span "Profile" at bounding box center [307, 123] width 31 height 14
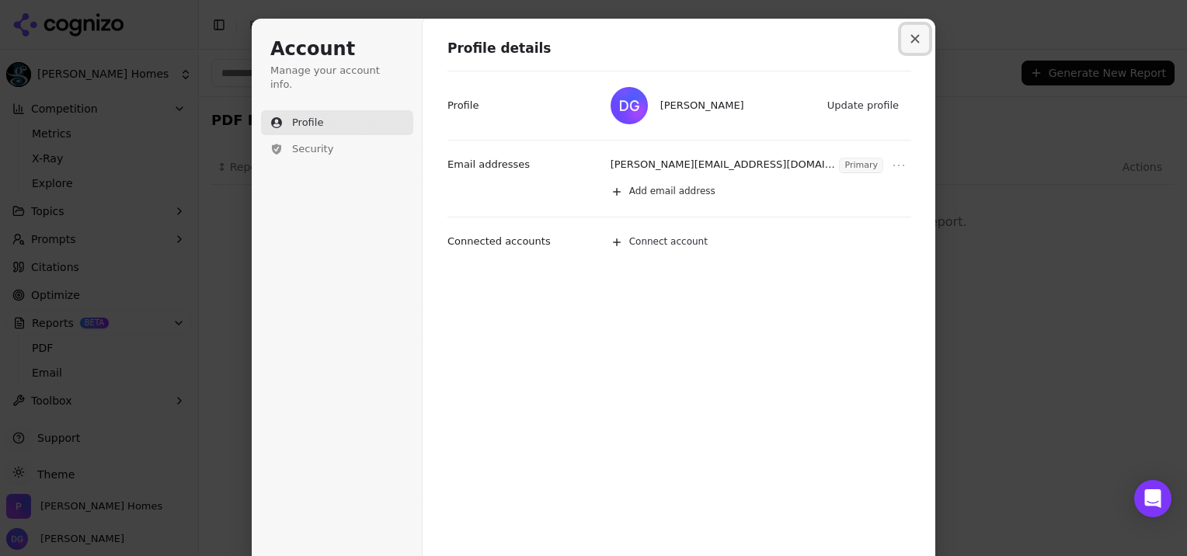
click at [918, 34] on button "Close modal" at bounding box center [915, 39] width 28 height 28
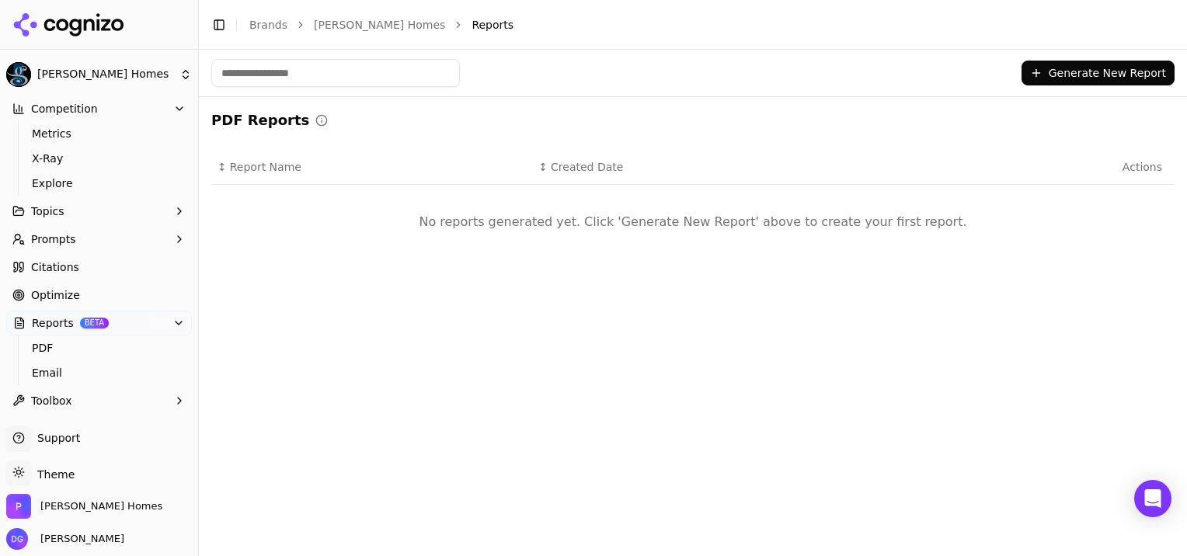
click at [51, 267] on span "Citations" at bounding box center [55, 268] width 48 height 16
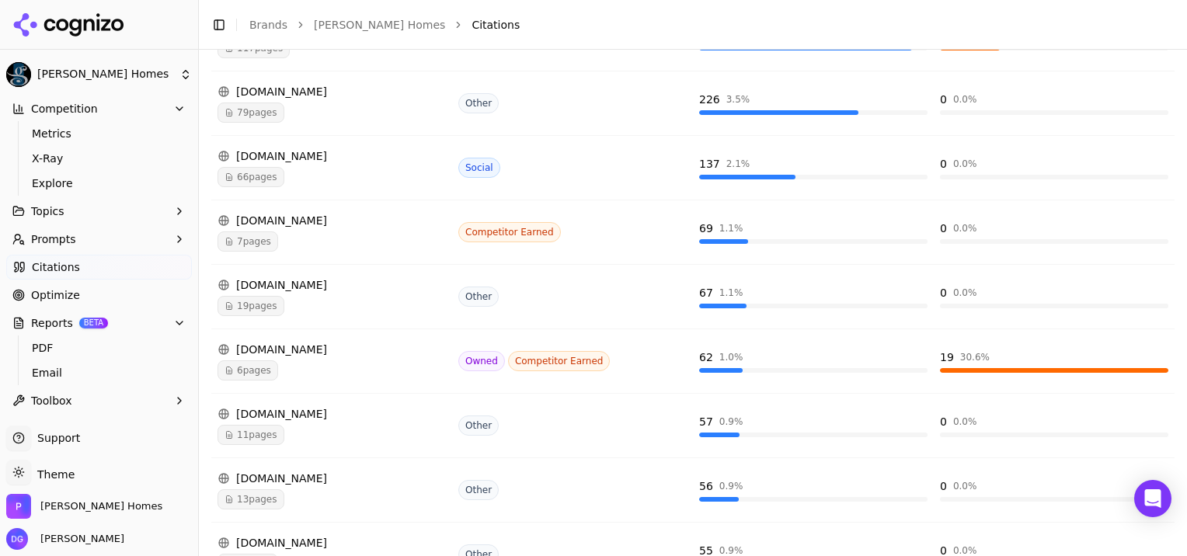
scroll to position [480, 0]
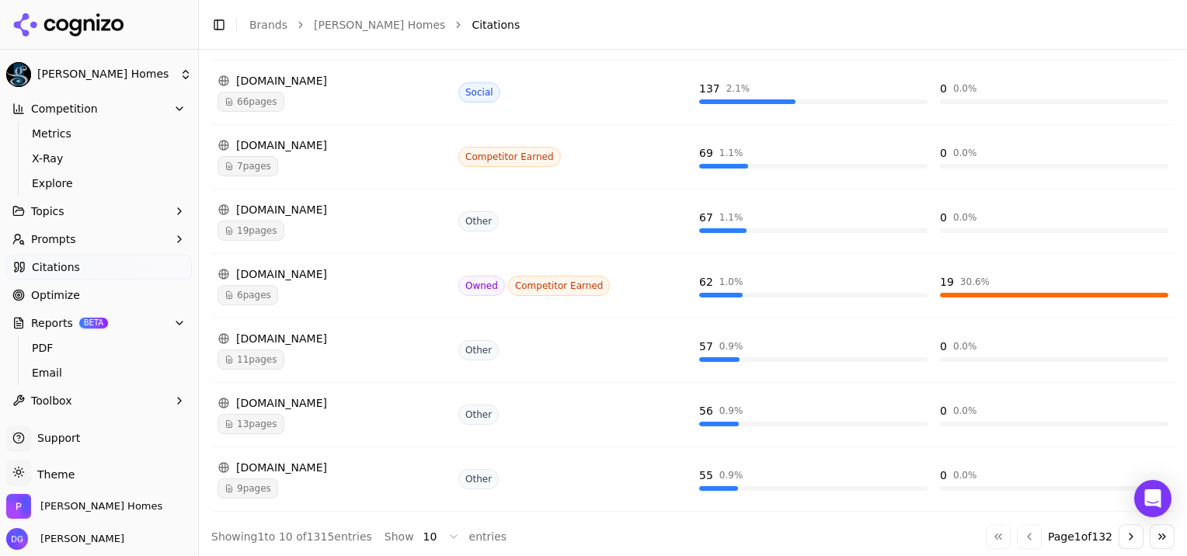
click at [254, 300] on span "6 pages" at bounding box center [248, 295] width 61 height 20
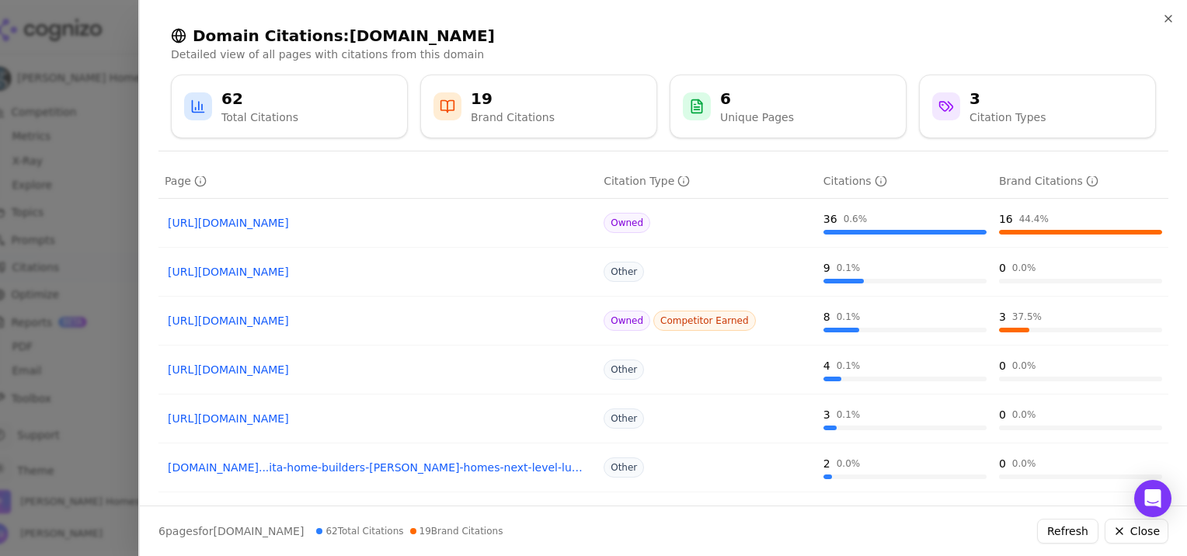
scroll to position [75, 0]
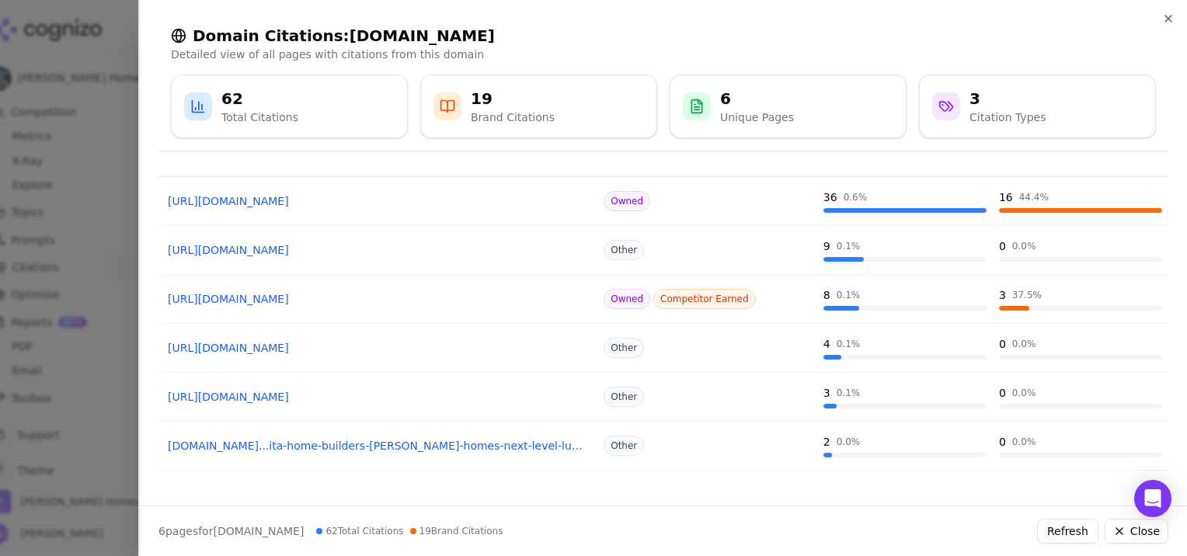
click at [407, 444] on link "paulgrayhomes.com...ita-home-builders-paul-gray-homes-next-level-luxury-kitchens" at bounding box center [378, 446] width 420 height 16
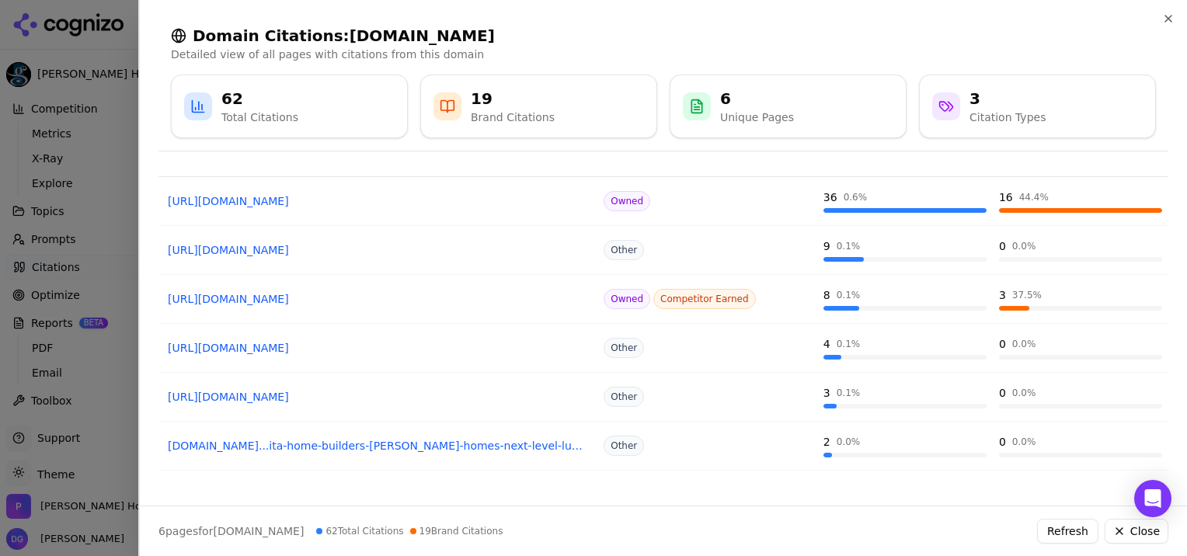
click at [100, 178] on div at bounding box center [593, 278] width 1187 height 556
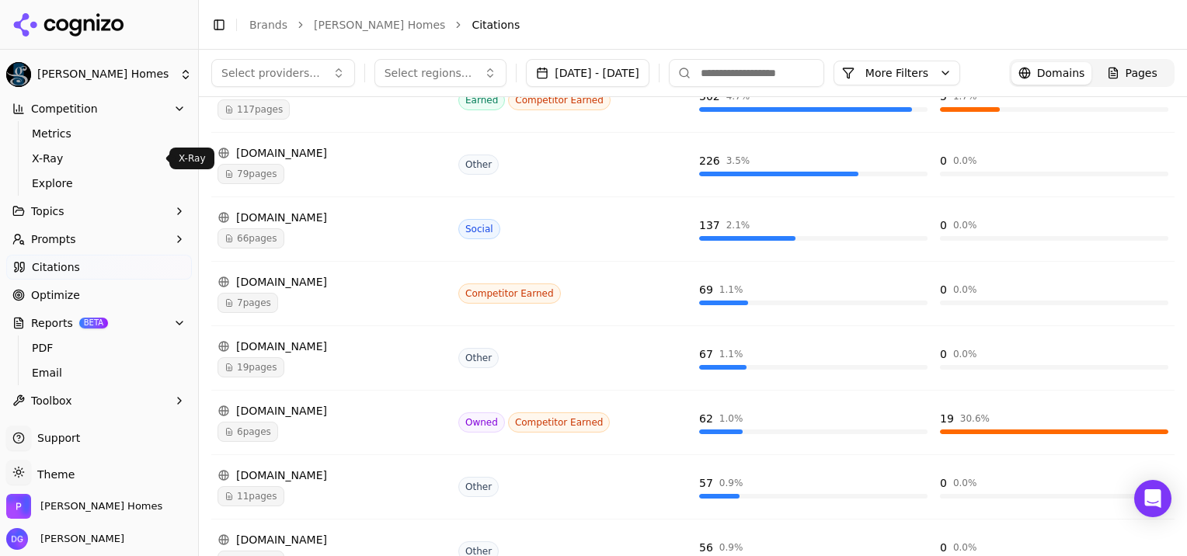
scroll to position [325, 0]
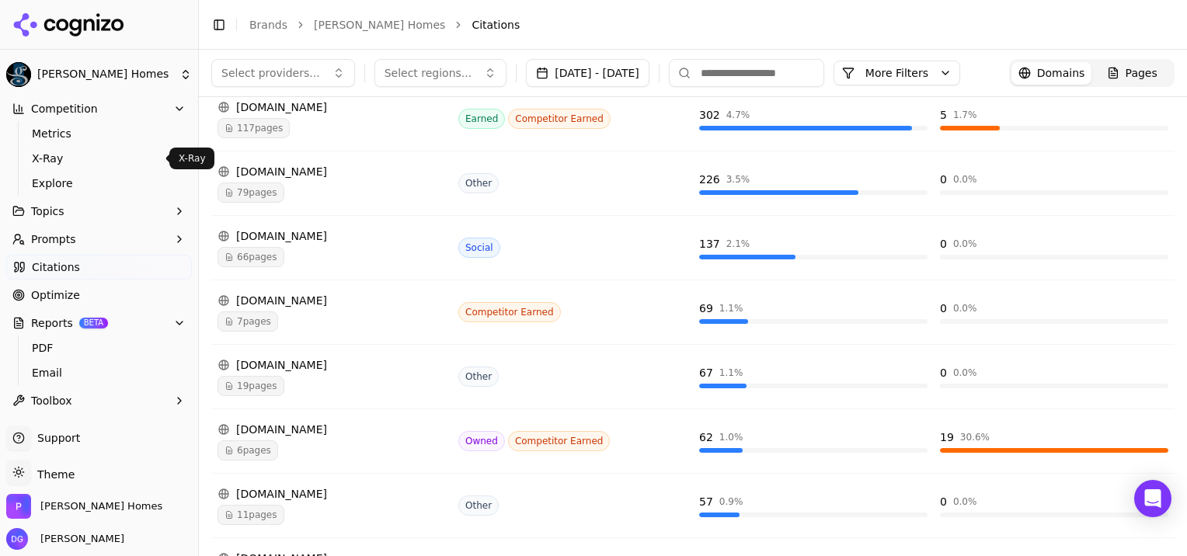
click at [260, 319] on span "7 pages" at bounding box center [248, 322] width 61 height 20
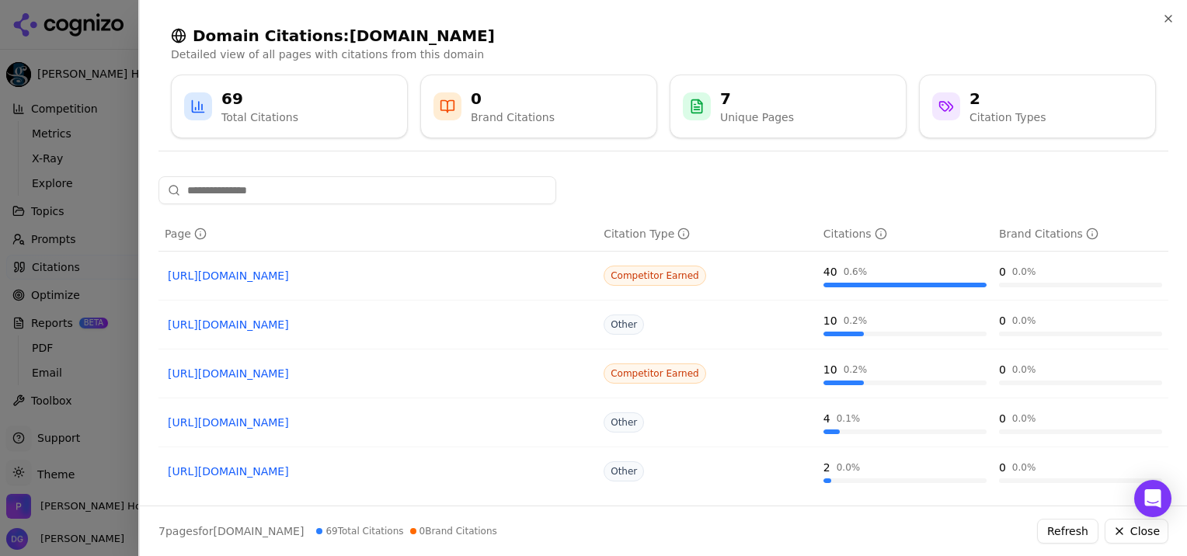
click at [121, 264] on div at bounding box center [593, 278] width 1187 height 556
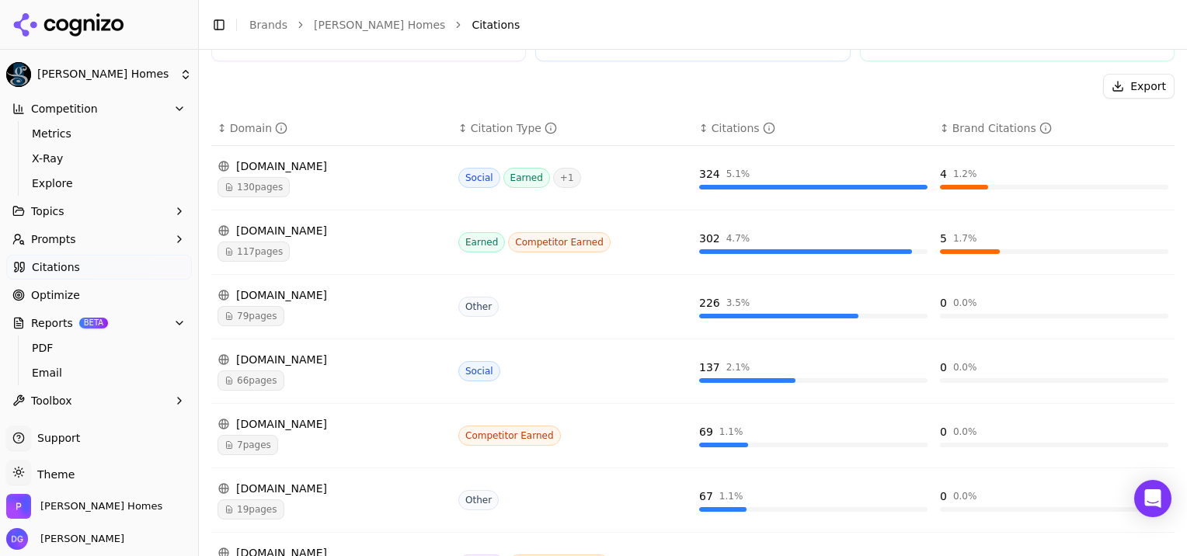
scroll to position [202, 0]
click at [256, 185] on span "130 pages" at bounding box center [254, 186] width 72 height 20
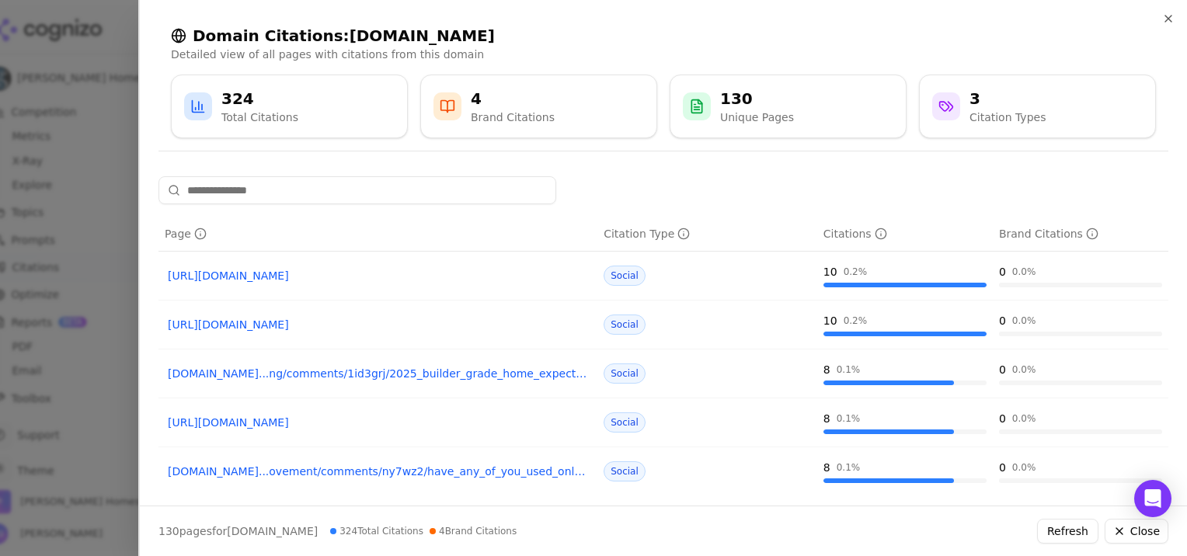
click at [256, 185] on div at bounding box center [593, 278] width 1187 height 556
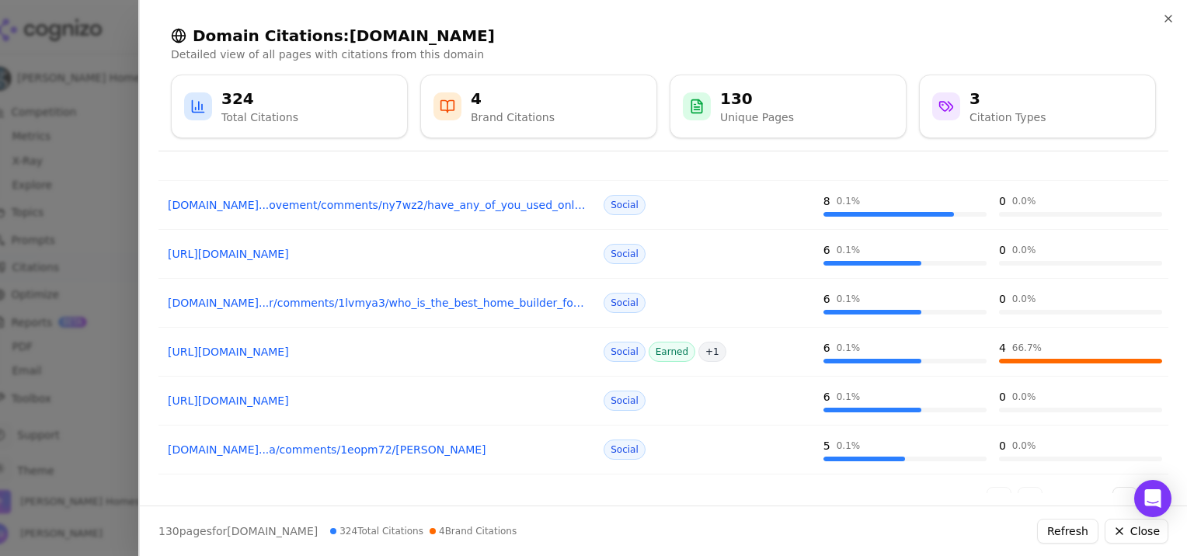
scroll to position [275, 0]
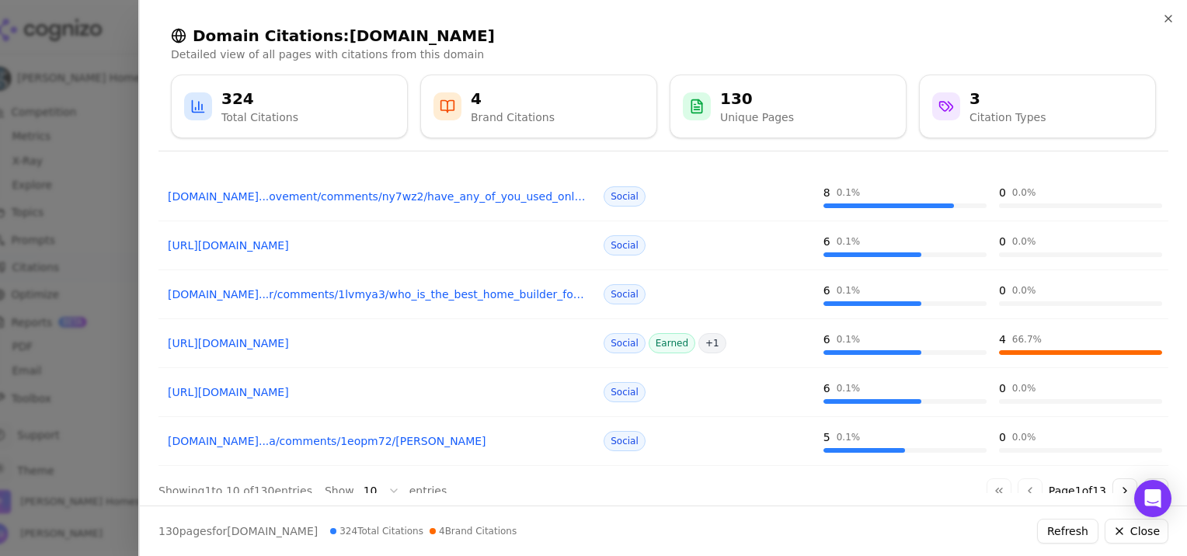
click at [430, 337] on link "https://reddit.com/r/wichita/comments/1depe47/insight%5Fon%5Fhome%5Fbuilders" at bounding box center [378, 344] width 420 height 16
click at [415, 246] on link "https://reddit.com/r/Atlanta/comments/1hte2ac/custom_home_builder_recommendatio…" at bounding box center [378, 246] width 420 height 16
click at [453, 294] on link "reddit.com...r/comments/1lvmya3/who_is_the_best_home_builder_for_quality_in_2025" at bounding box center [378, 295] width 420 height 16
click at [361, 340] on link "https://reddit.com/r/wichita/comments/1depe47/insight%5Fon%5Fhome%5Fbuilders" at bounding box center [378, 344] width 420 height 16
click at [463, 441] on link "reddit.com...a/comments/1eopm72/paul_gray_sharp_homes_or_nies_who_would_you_pick" at bounding box center [378, 442] width 420 height 16
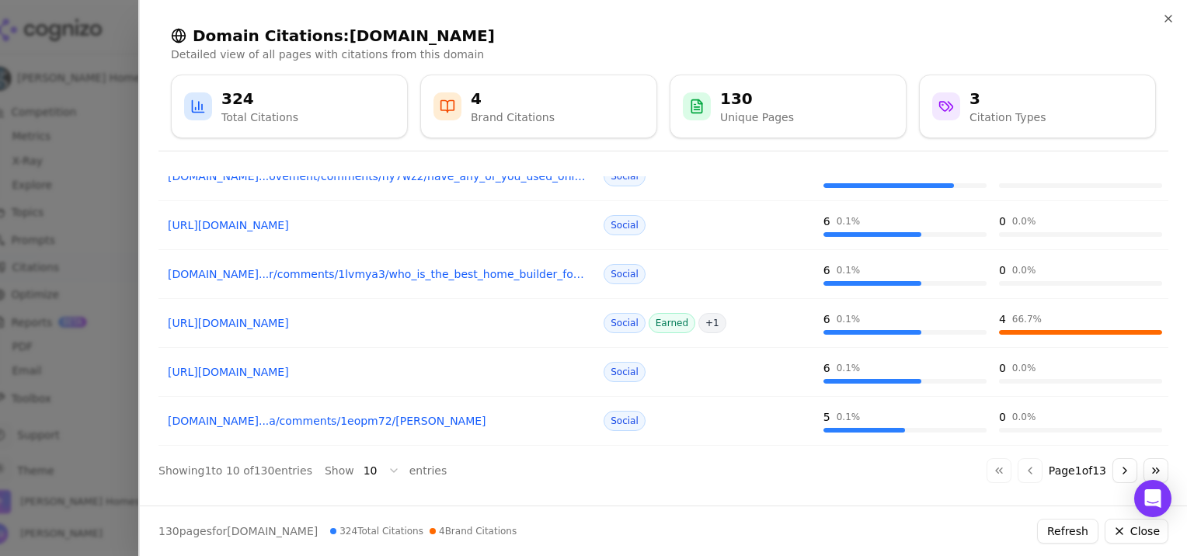
scroll to position [0, 0]
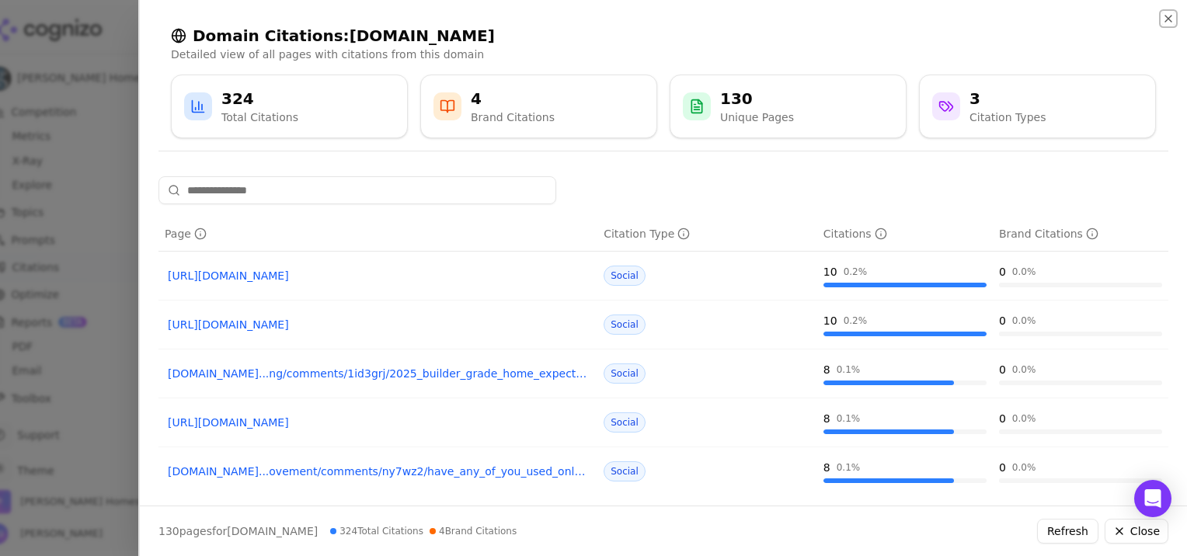
click at [1169, 17] on icon "button" at bounding box center [1168, 19] width 6 height 6
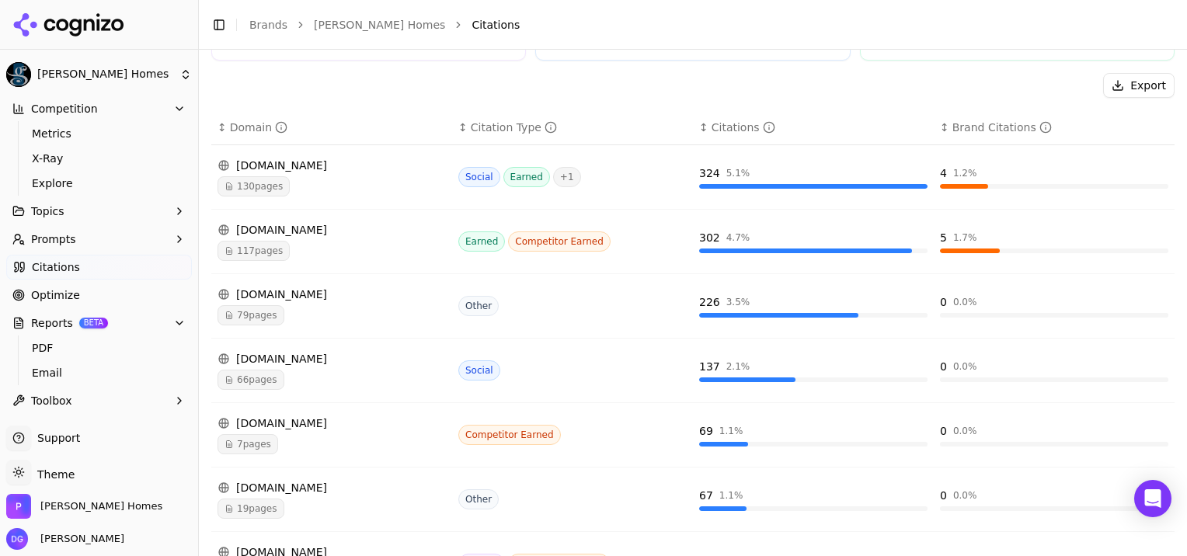
click at [261, 228] on div "[DOMAIN_NAME]" at bounding box center [332, 230] width 228 height 16
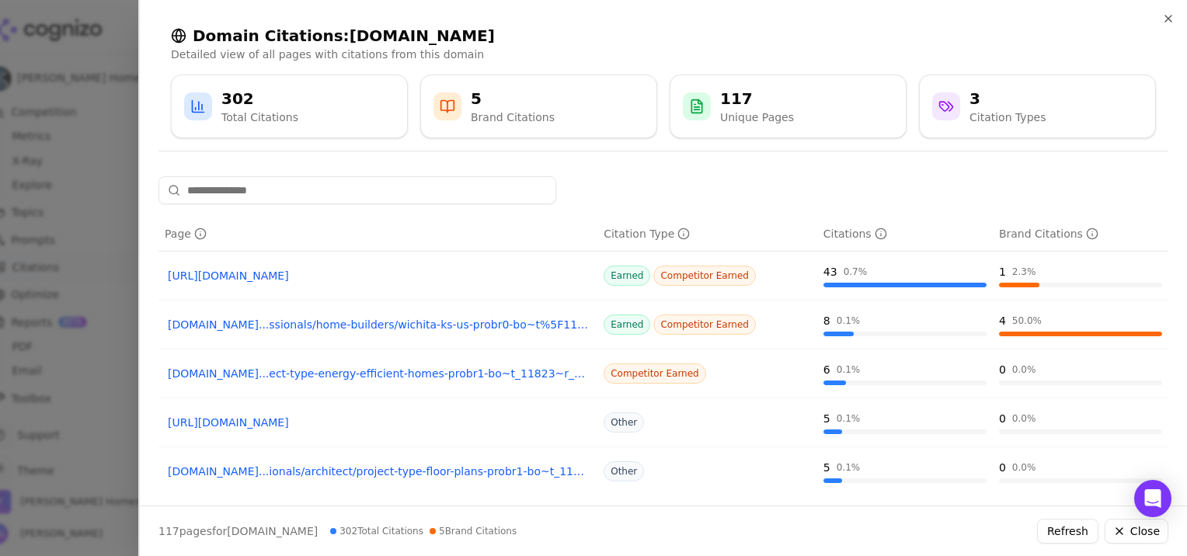
click at [376, 274] on link "https://houzz.com/professionals/home-builders/wichita-ks-us-probr0-bo~t_11823~r…" at bounding box center [378, 276] width 420 height 16
click at [1171, 20] on icon "button" at bounding box center [1168, 19] width 6 height 6
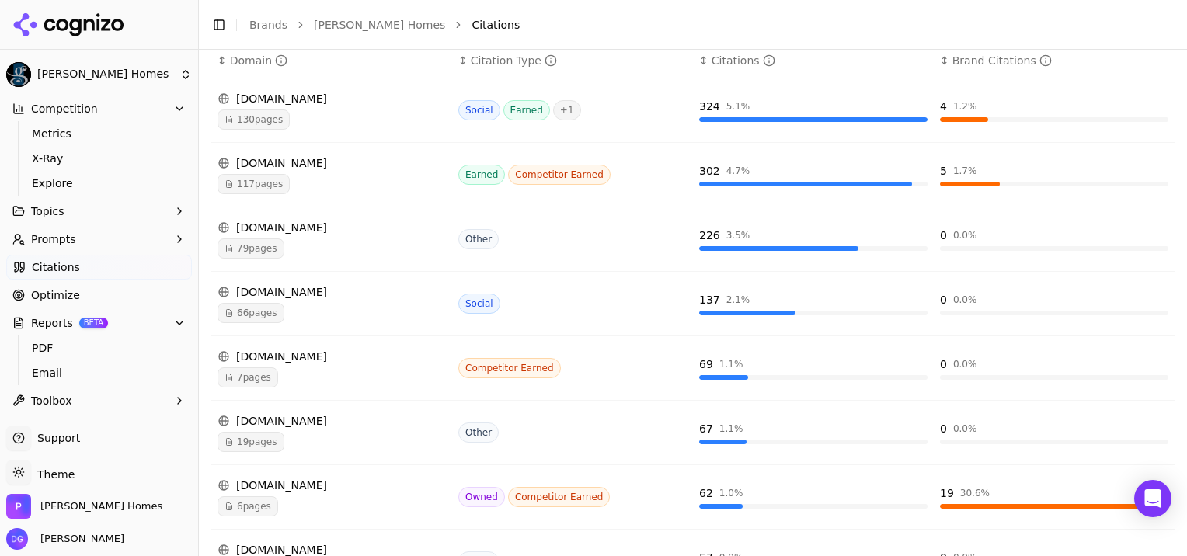
scroll to position [270, 0]
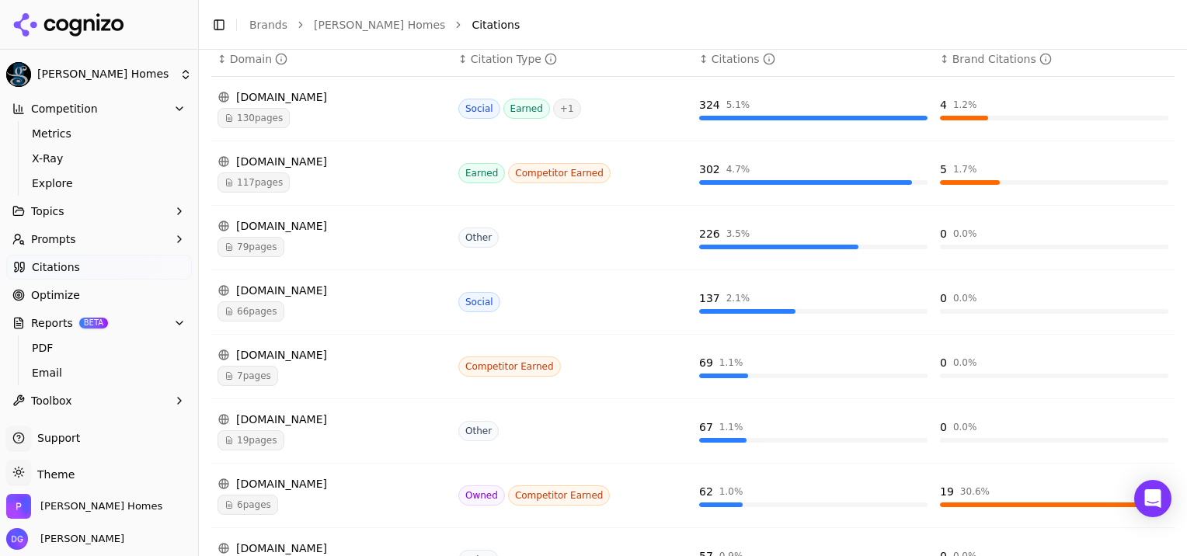
click at [268, 289] on div "[DOMAIN_NAME]" at bounding box center [332, 291] width 228 height 16
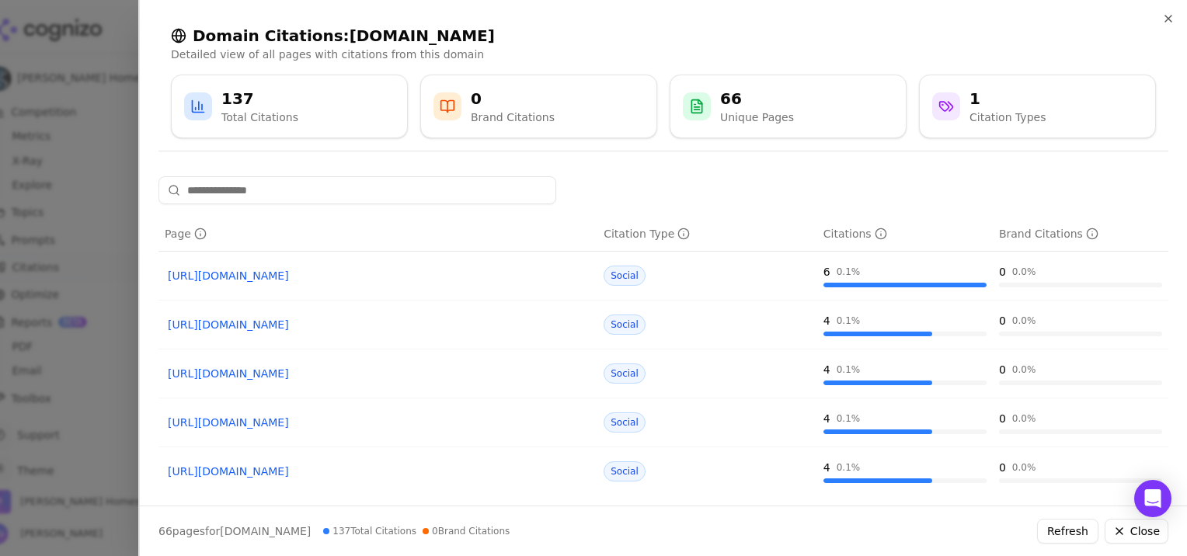
click at [315, 273] on link "https://youtube.com/watch?v=ObjAci9tL_U" at bounding box center [378, 276] width 420 height 16
click at [321, 322] on link "https://youtube.com/watch?v=6H_2t73vNLo" at bounding box center [378, 325] width 420 height 16
click at [292, 419] on link "https://youtube.com/watch?v=i1V4J1QRkks" at bounding box center [378, 423] width 420 height 16
click at [1167, 18] on icon "button" at bounding box center [1168, 18] width 12 height 12
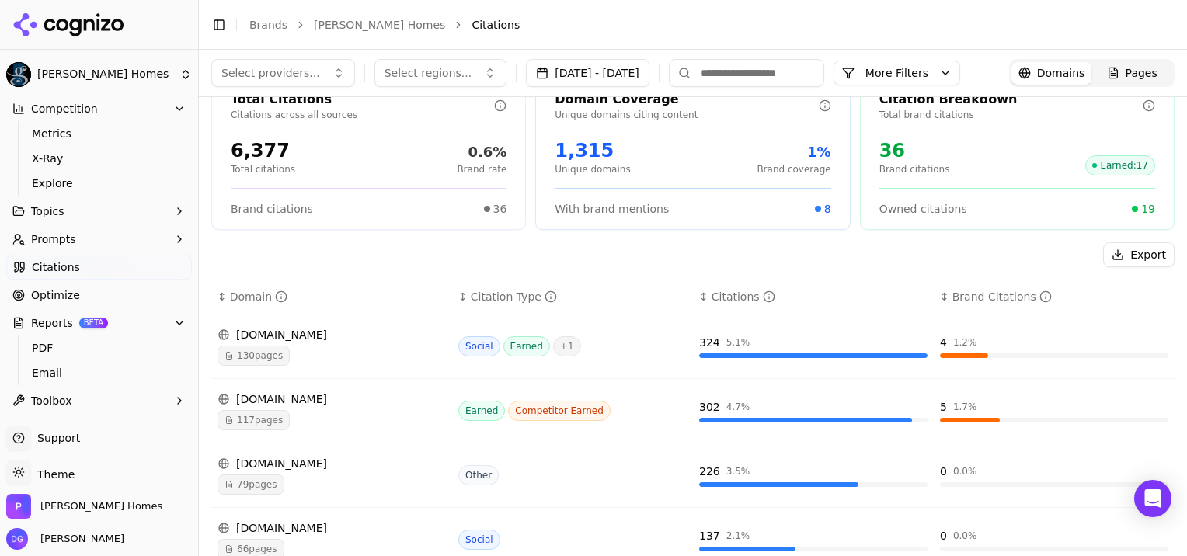
scroll to position [0, 0]
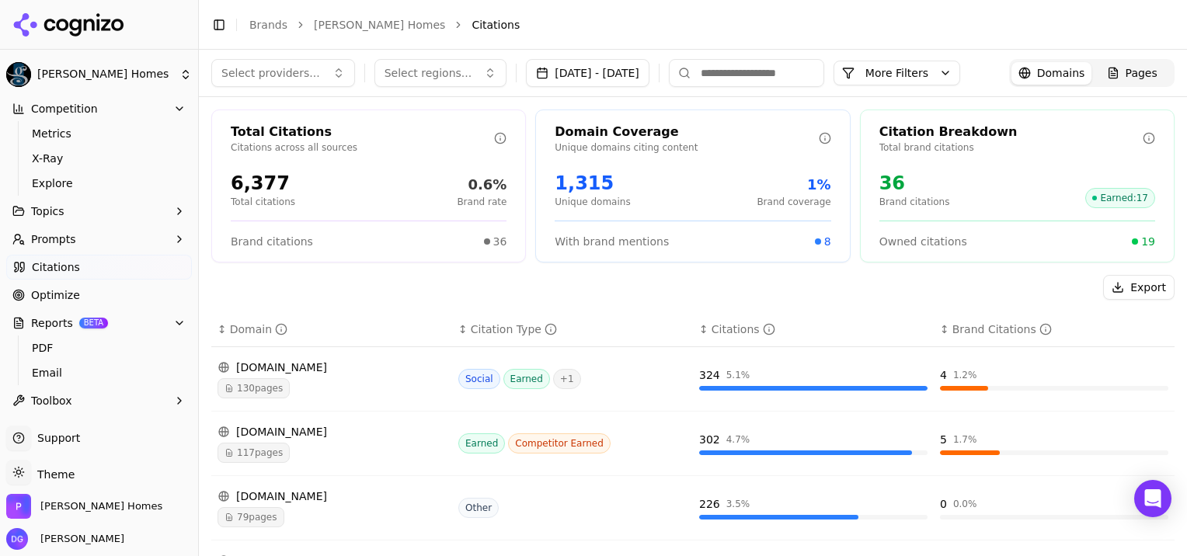
click at [58, 241] on span "Prompts" at bounding box center [53, 240] width 45 height 16
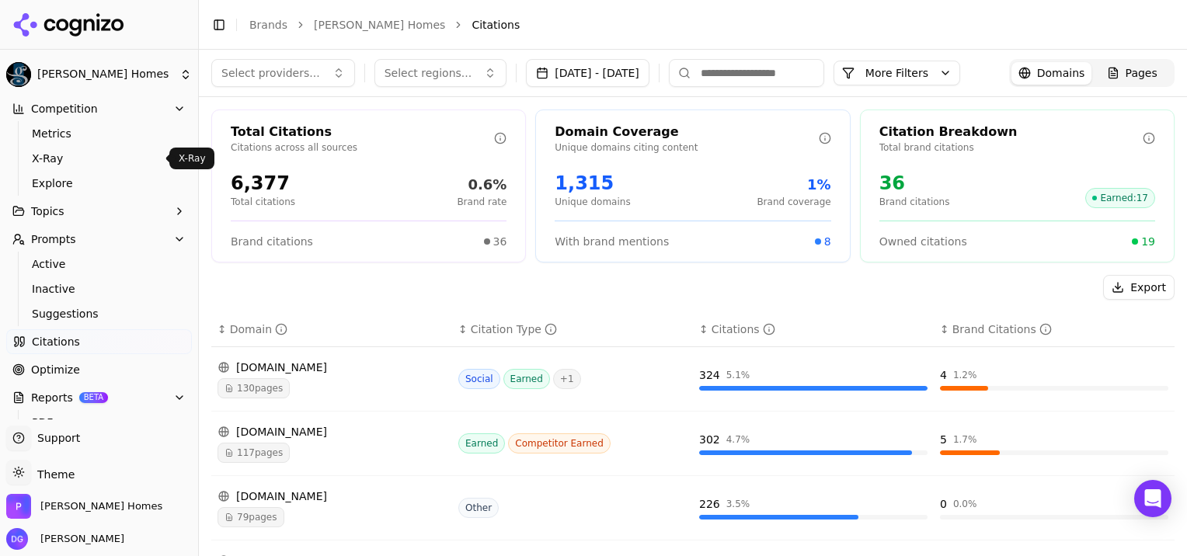
click at [71, 154] on span "X-Ray" at bounding box center [99, 159] width 135 height 16
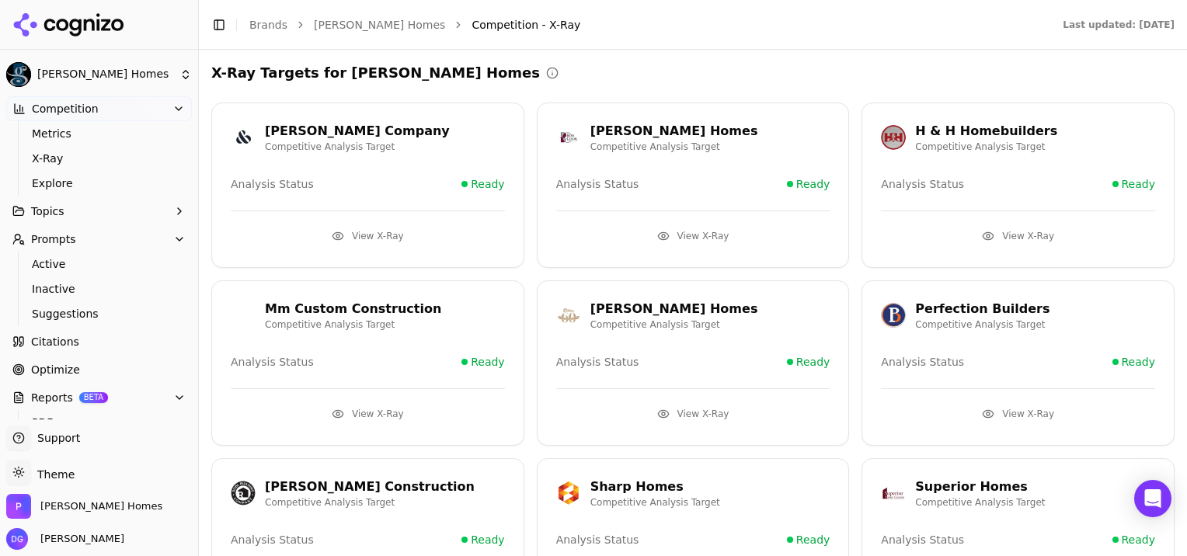
click at [700, 409] on button "View X-Ray" at bounding box center [693, 414] width 274 height 25
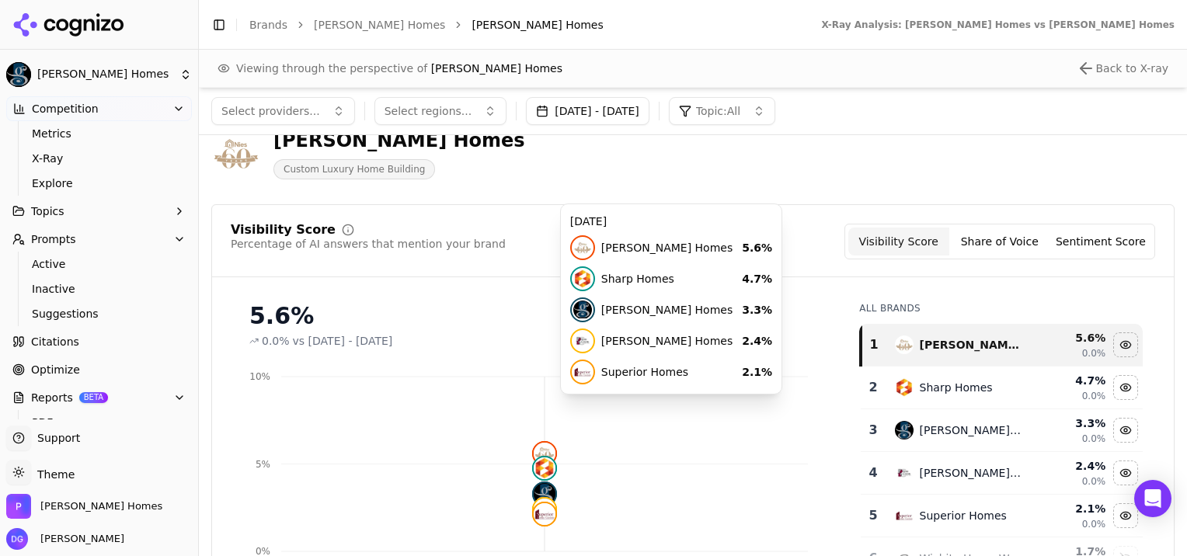
scroll to position [33, 0]
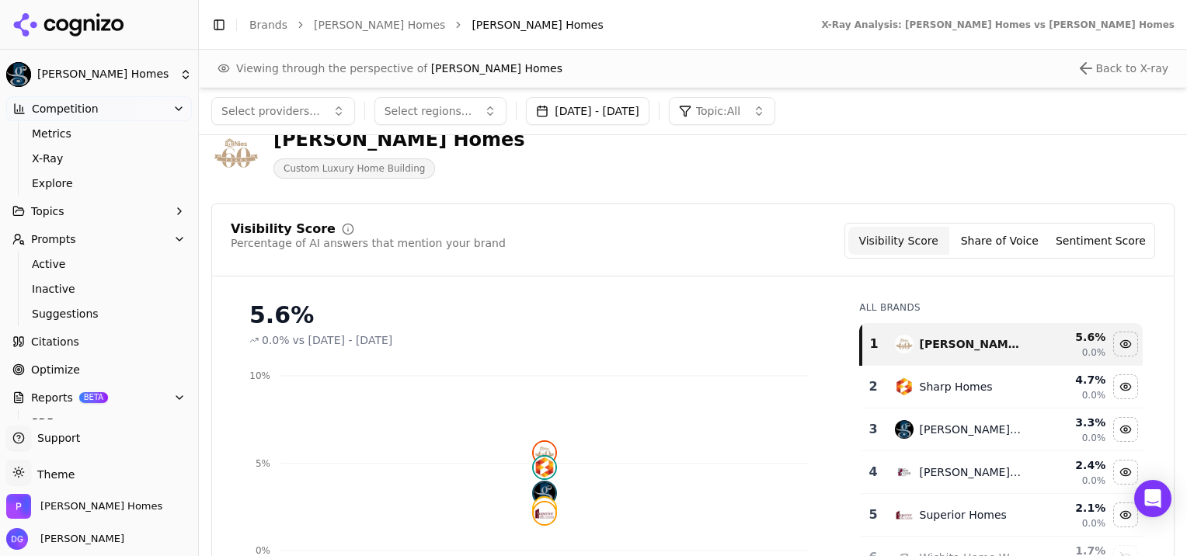
click at [510, 244] on div "Visibility Score Percentage of AI answers that mention your brand Visibility Sc…" at bounding box center [693, 241] width 925 height 36
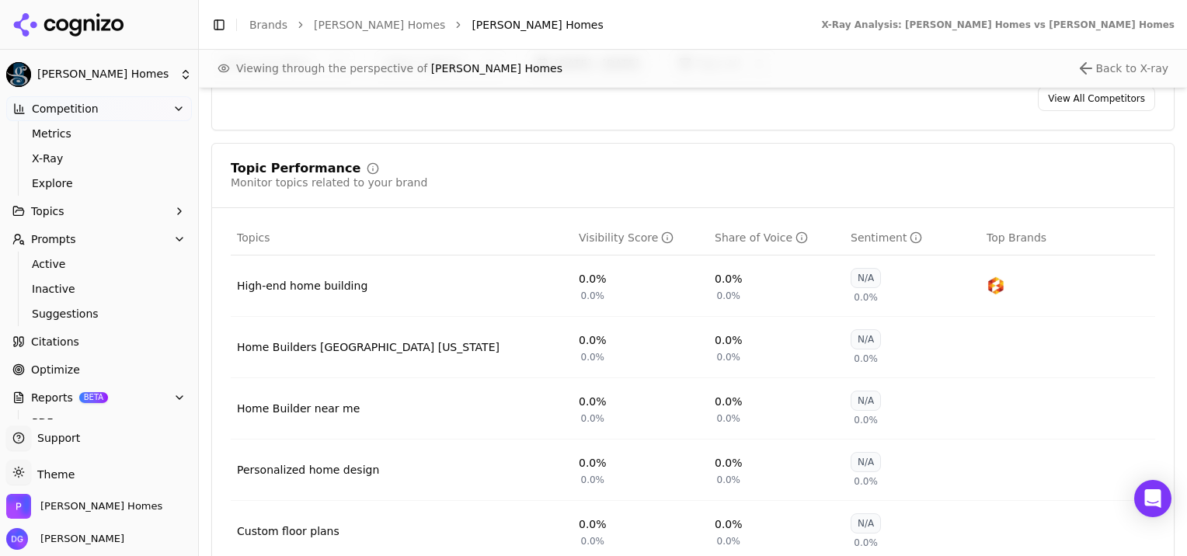
scroll to position [594, 0]
click at [598, 233] on div "Visibility Score" at bounding box center [626, 236] width 95 height 16
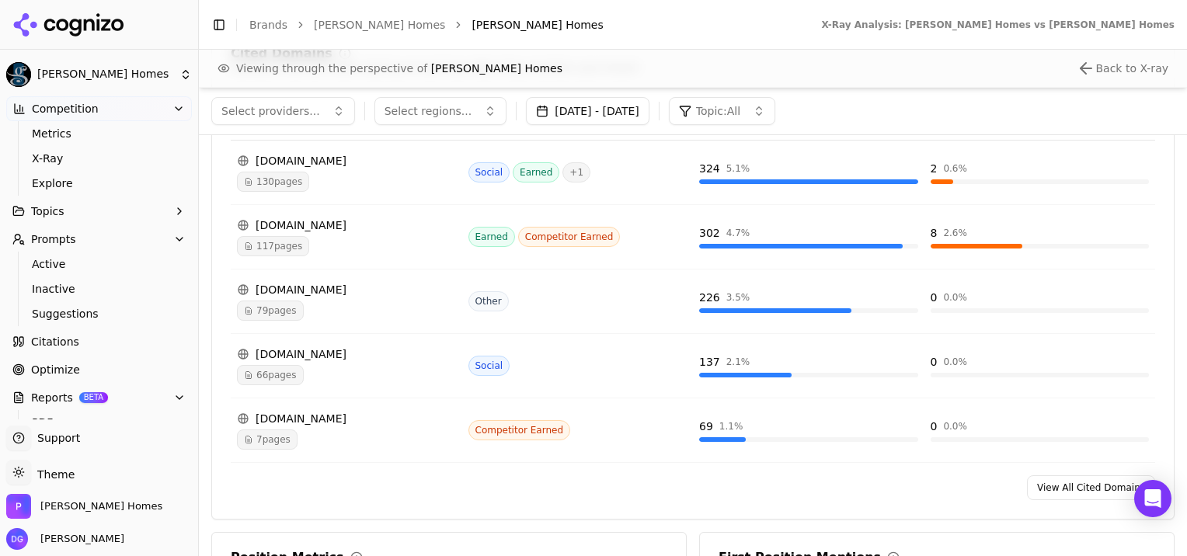
scroll to position [1694, 0]
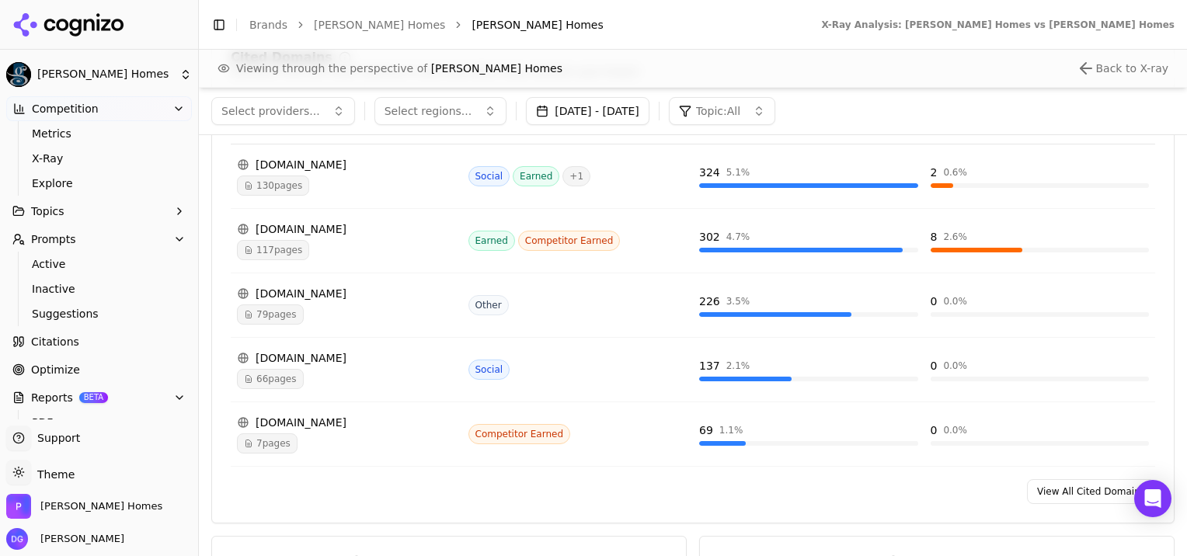
click at [278, 221] on div "[DOMAIN_NAME]" at bounding box center [346, 229] width 219 height 16
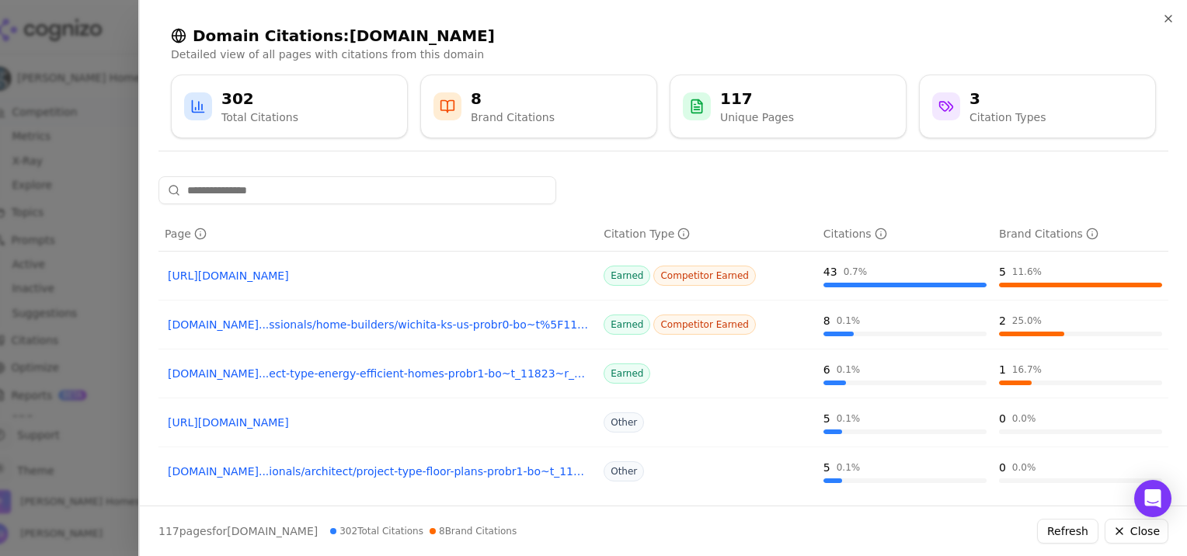
click at [411, 421] on link "https://houzz.com/discussions/4784630/custom-home-builder-quote" at bounding box center [378, 423] width 420 height 16
click at [421, 372] on link "houzz.com...ect-type-energy-efficient-homes-probr1-bo~t_11823~r_4281730~sv_29277" at bounding box center [378, 374] width 420 height 16
